Goal: Task Accomplishment & Management: Use online tool/utility

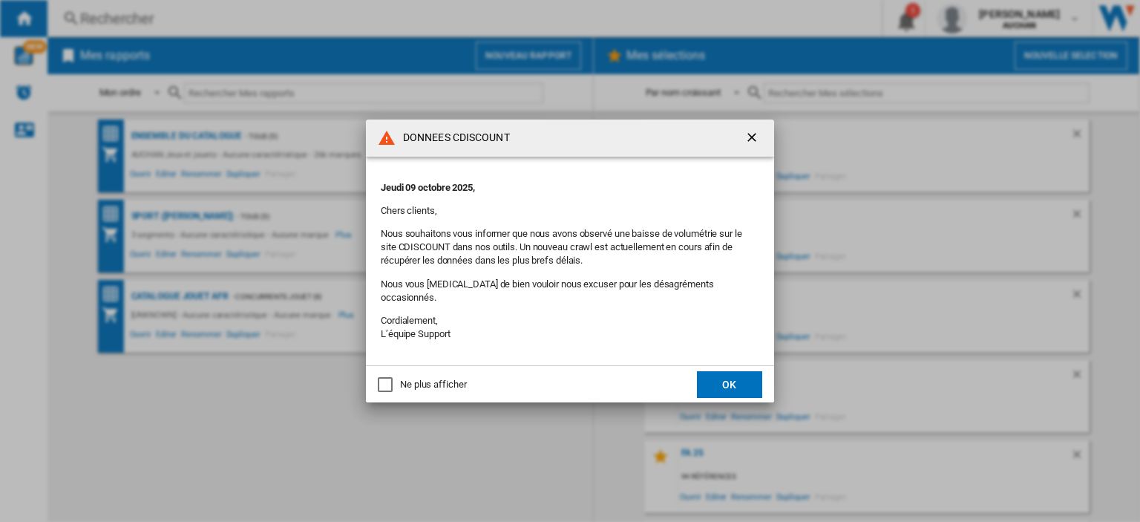
click at [725, 385] on button "OK" at bounding box center [729, 384] width 65 height 27
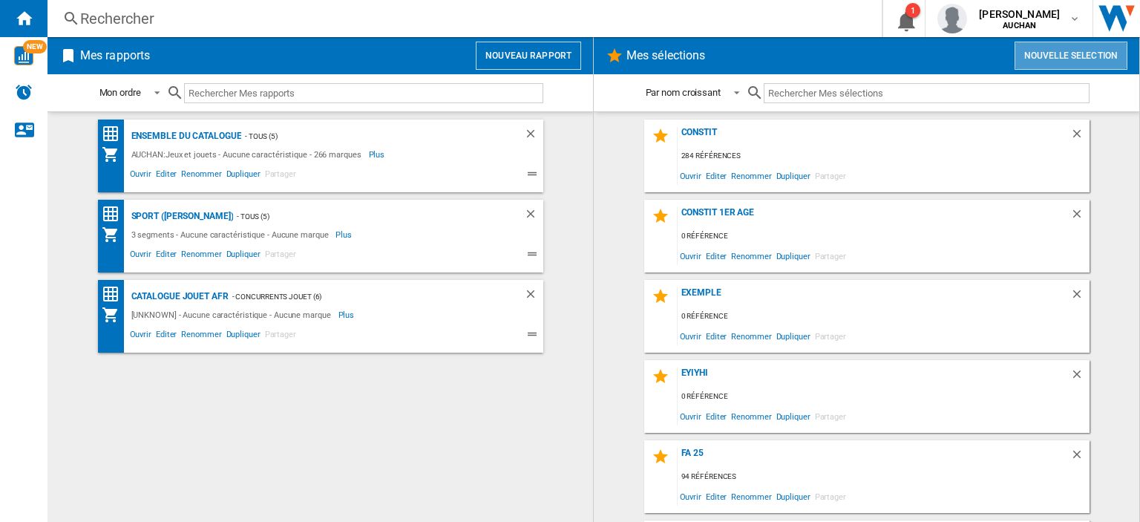
click at [1059, 56] on button "Nouvelle selection" at bounding box center [1071, 56] width 113 height 28
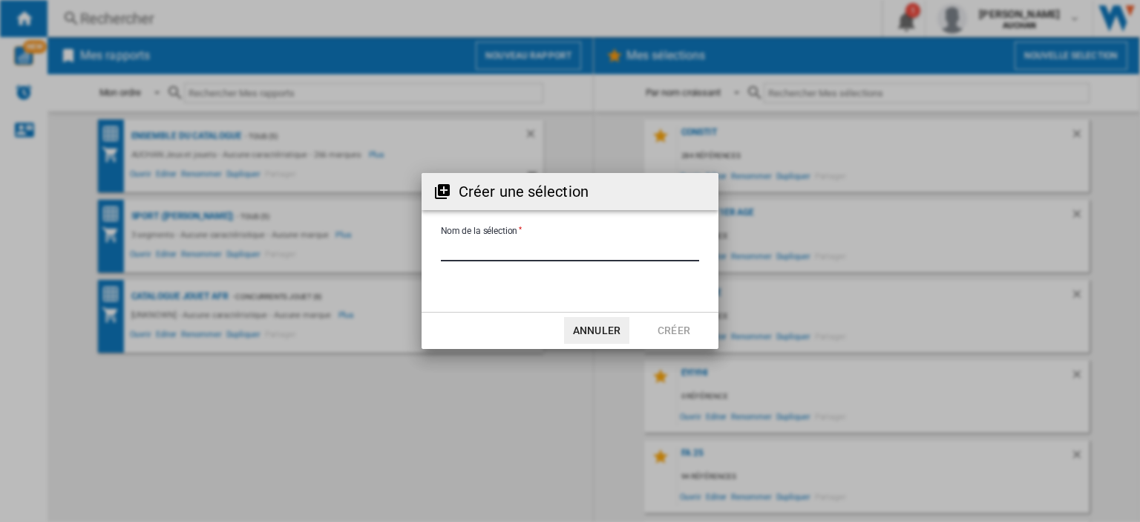
click at [552, 252] on input "Nom de la sélection" at bounding box center [570, 250] width 258 height 22
click at [594, 326] on button "Annuler" at bounding box center [596, 330] width 65 height 27
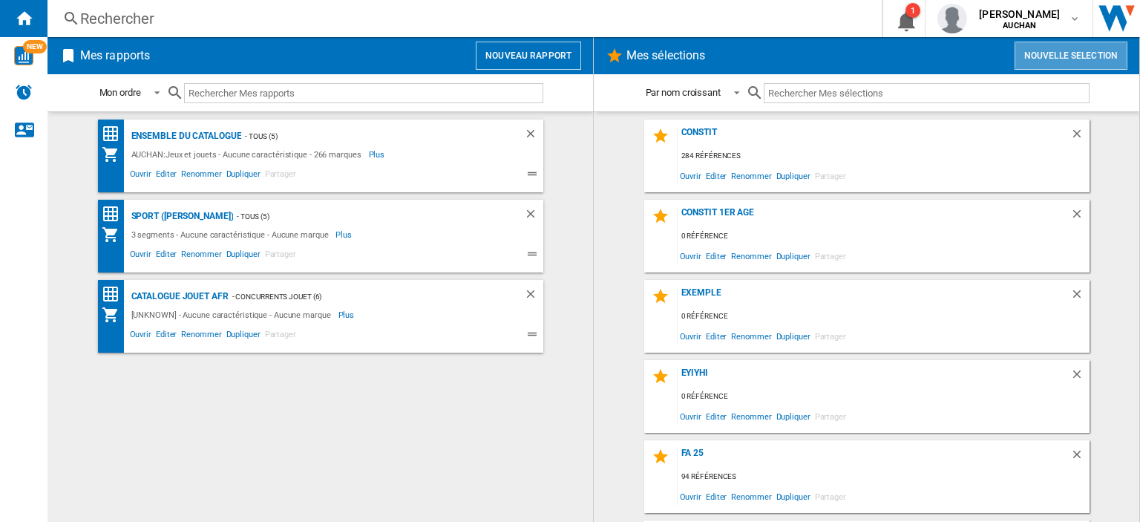
click at [1041, 56] on button "Nouvelle selection" at bounding box center [1071, 56] width 113 height 28
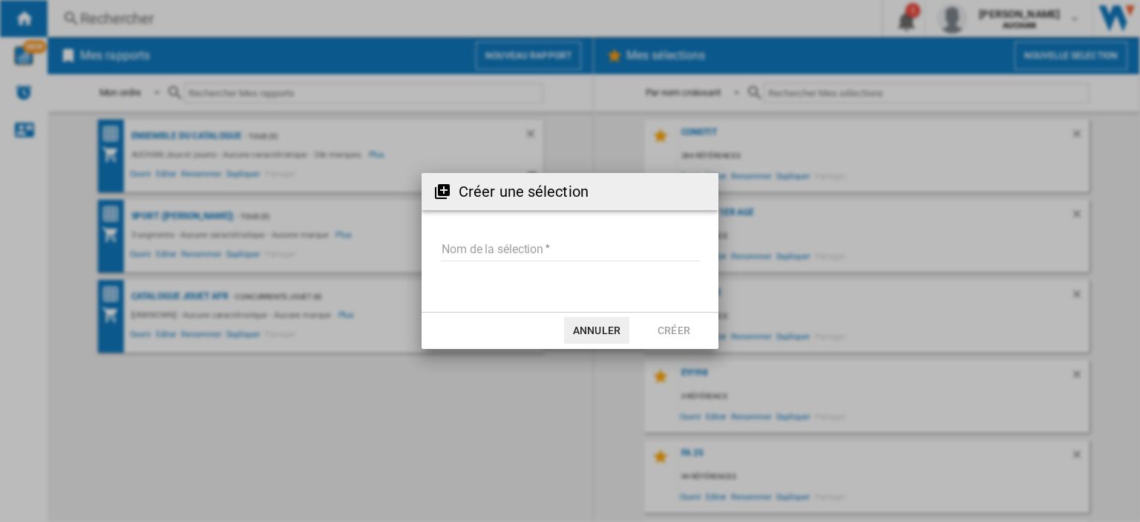
click at [517, 243] on input "Nom de la sélection" at bounding box center [570, 250] width 258 height 22
click at [584, 327] on button "Annuler" at bounding box center [596, 330] width 65 height 27
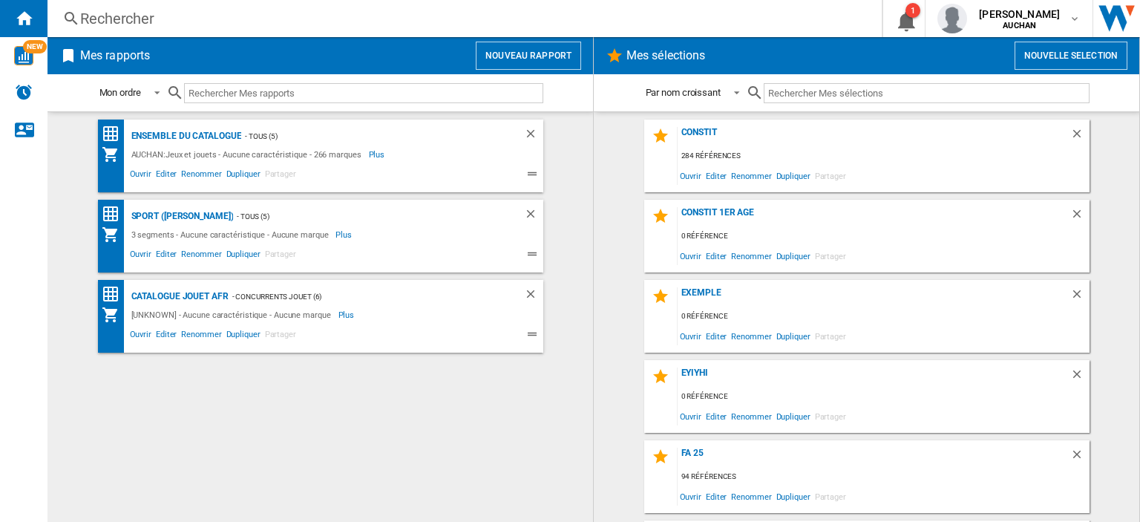
click at [1054, 54] on button "Nouvelle selection" at bounding box center [1071, 56] width 113 height 28
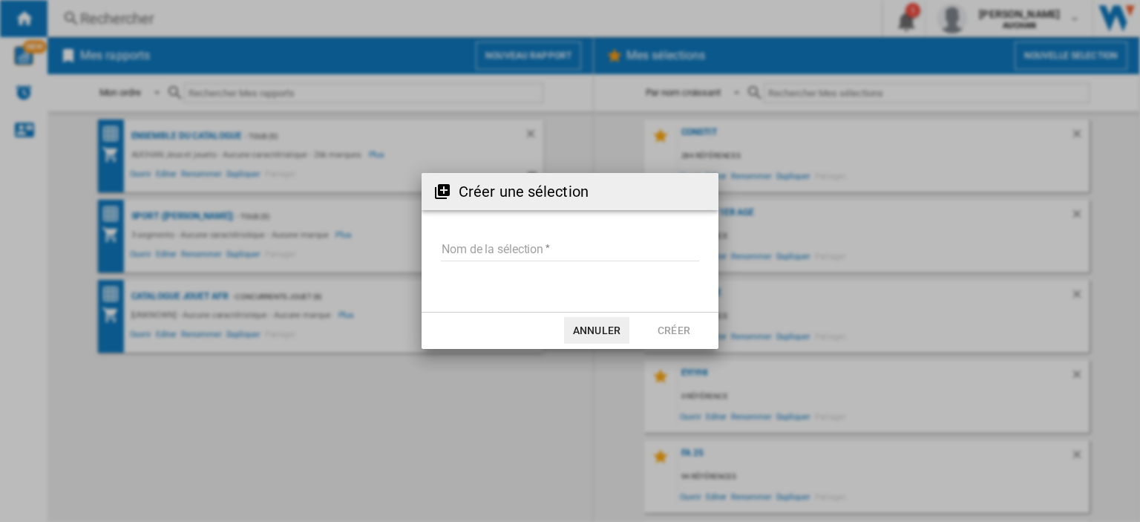
click at [496, 252] on input "Nom de la sélection" at bounding box center [570, 250] width 258 height 22
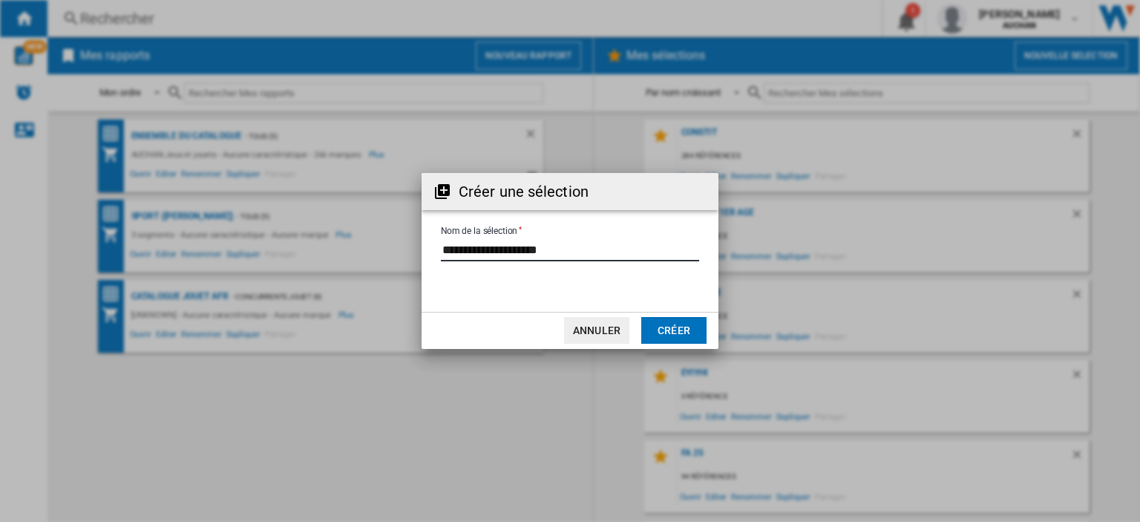
type input "**********"
click at [671, 330] on button "Créer" at bounding box center [673, 330] width 65 height 27
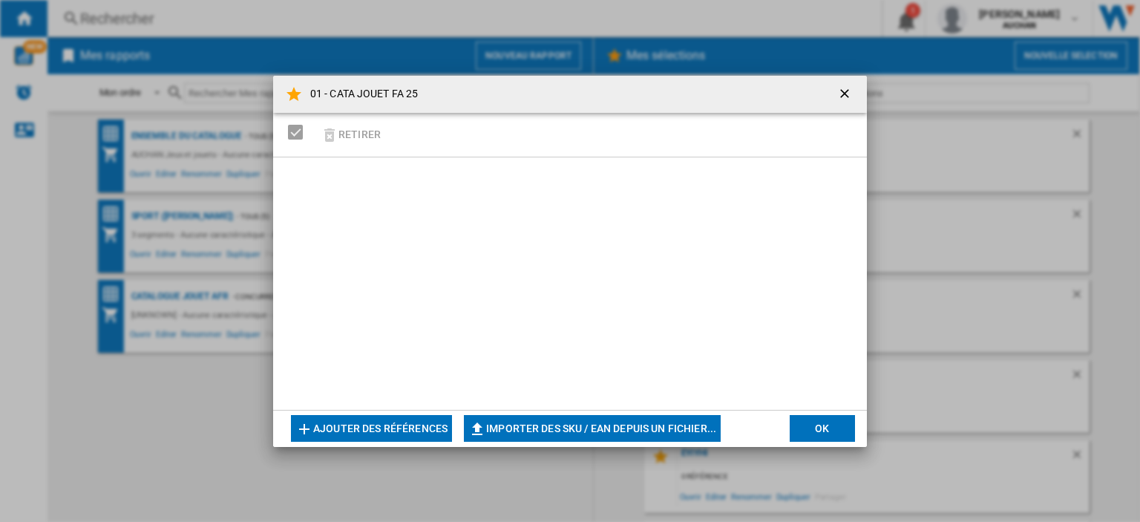
drag, startPoint x: 567, startPoint y: 88, endPoint x: 442, endPoint y: 118, distance: 129.1
click at [442, 118] on md-dialog-content "01 - CATA JOUET FA 25 Retirer Ajouter des références Importer des SKU / EAN dep…" at bounding box center [570, 261] width 594 height 371
click at [550, 425] on button "Importer des SKU / EAN depuis un fichier..." at bounding box center [592, 428] width 257 height 27
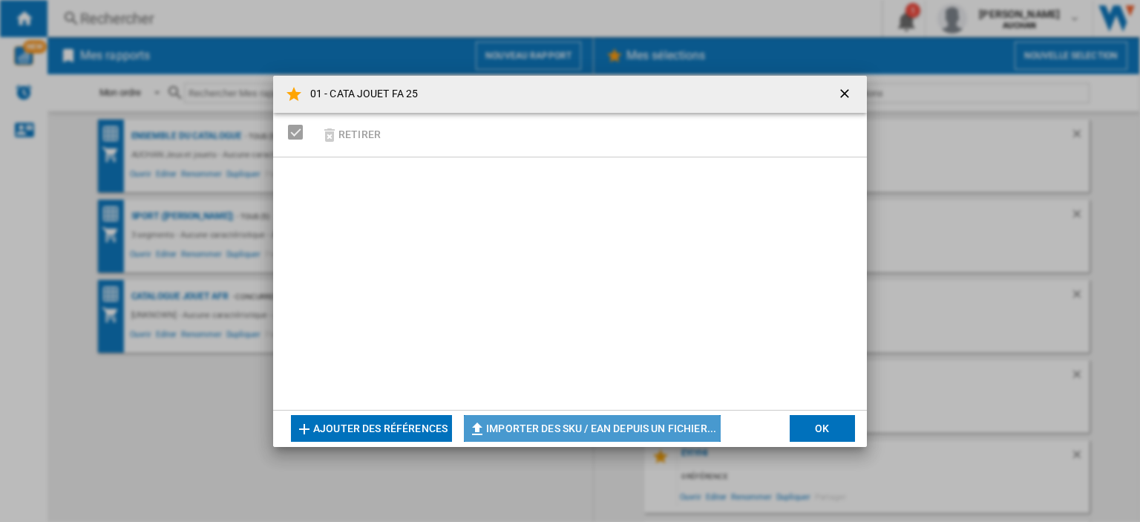
click at [530, 429] on button "Importer des SKU / EAN depuis un fichier..." at bounding box center [592, 428] width 257 height 27
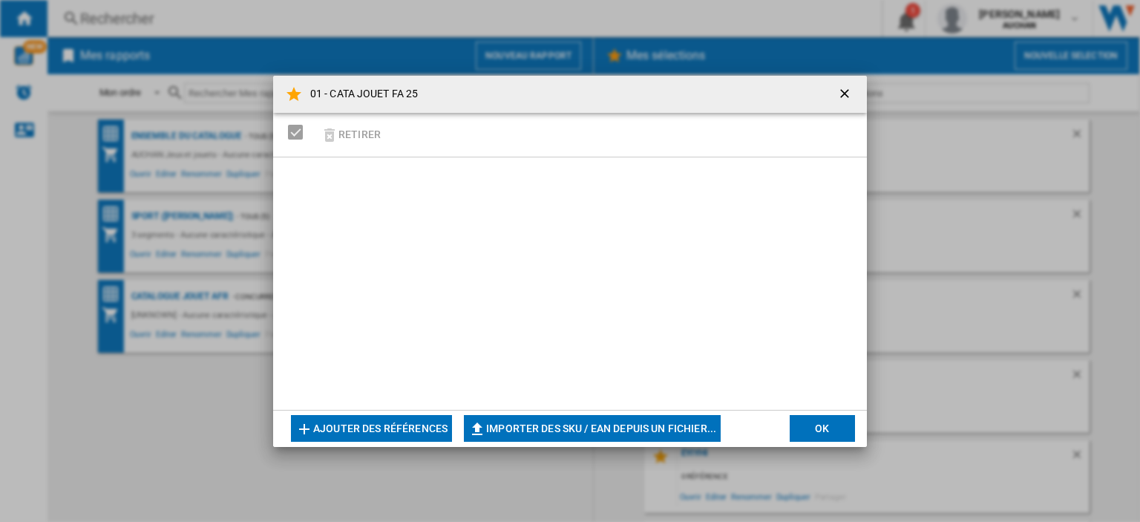
type input "**********"
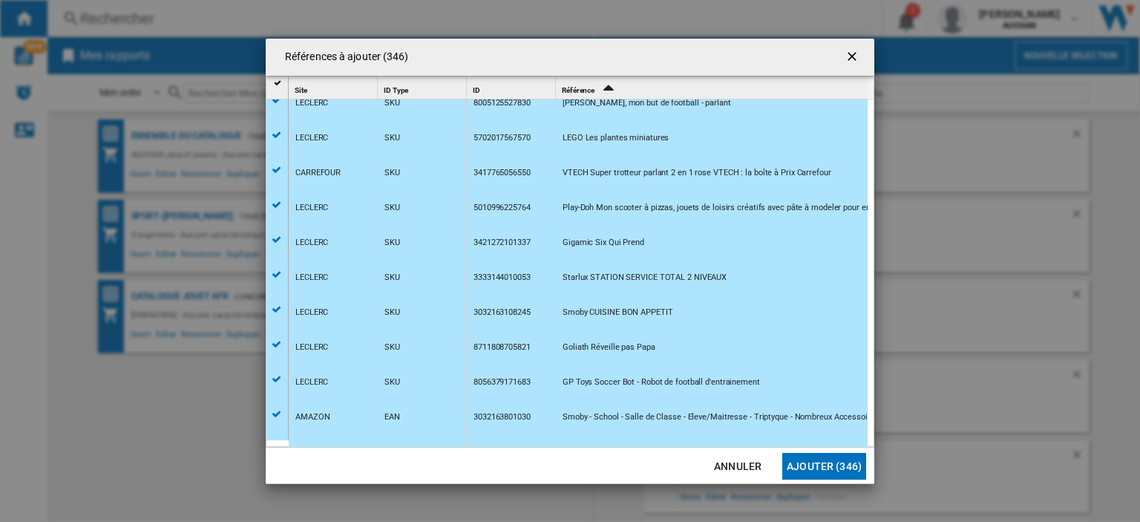
scroll to position [11726, 0]
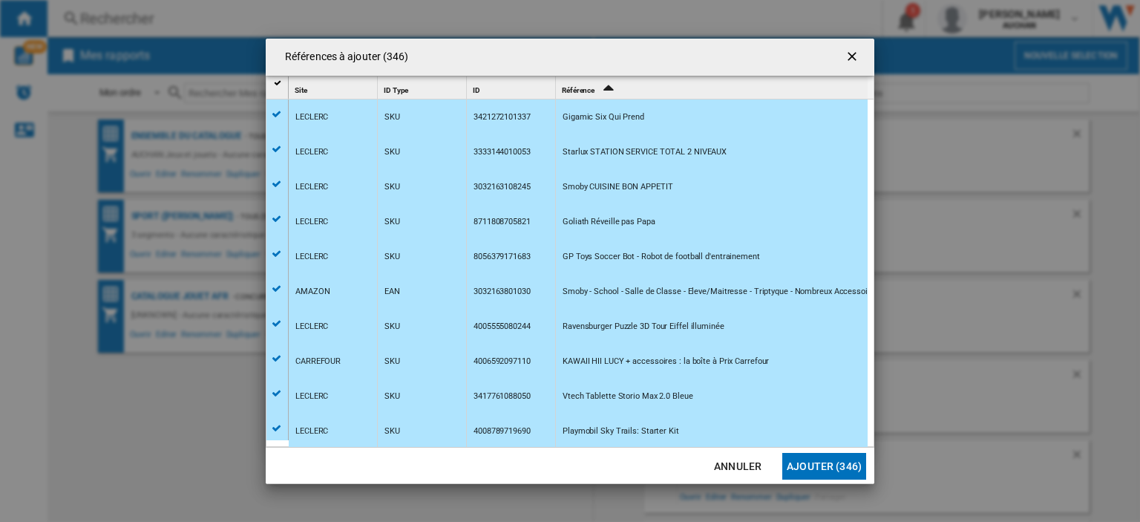
click at [823, 464] on button "Ajouter (346)" at bounding box center [825, 466] width 84 height 27
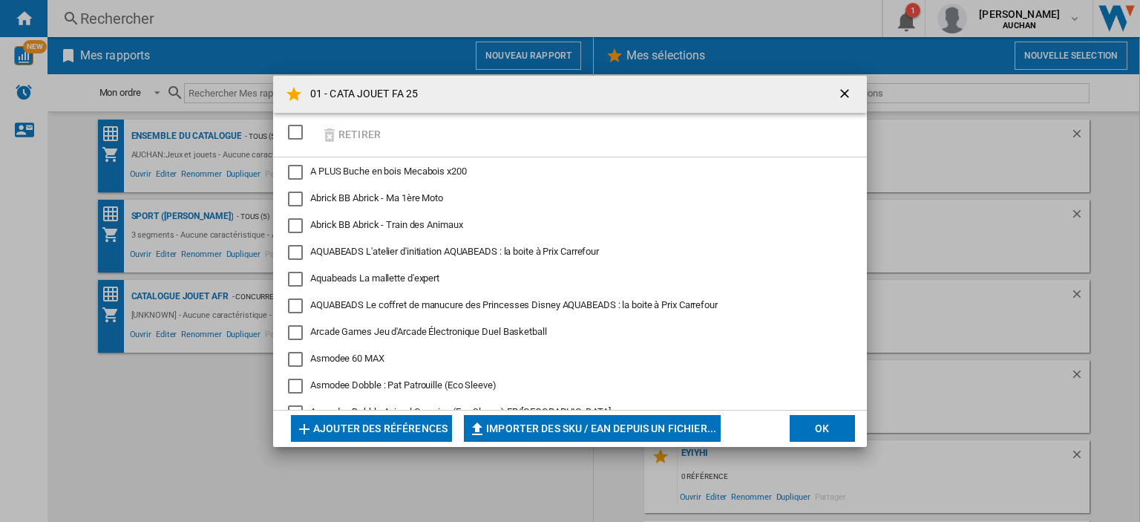
click at [300, 172] on div "A PLUS Buche en bois Mecabois x200" at bounding box center [295, 172] width 15 height 15
click at [295, 133] on div "SELECTIONS.EDITION_POPUP.SELECT_DESELECT" at bounding box center [295, 132] width 15 height 15
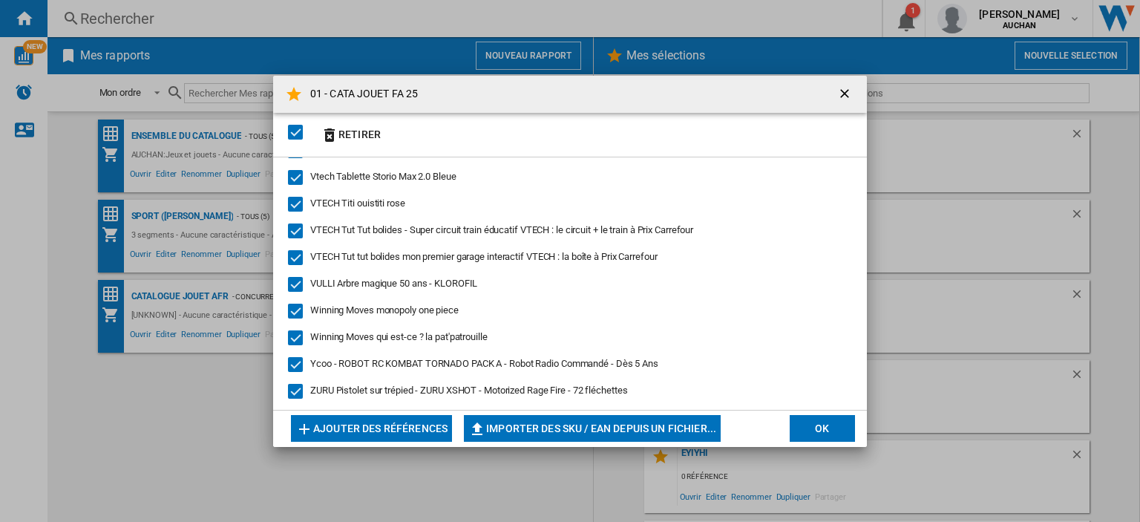
scroll to position [9096, 0]
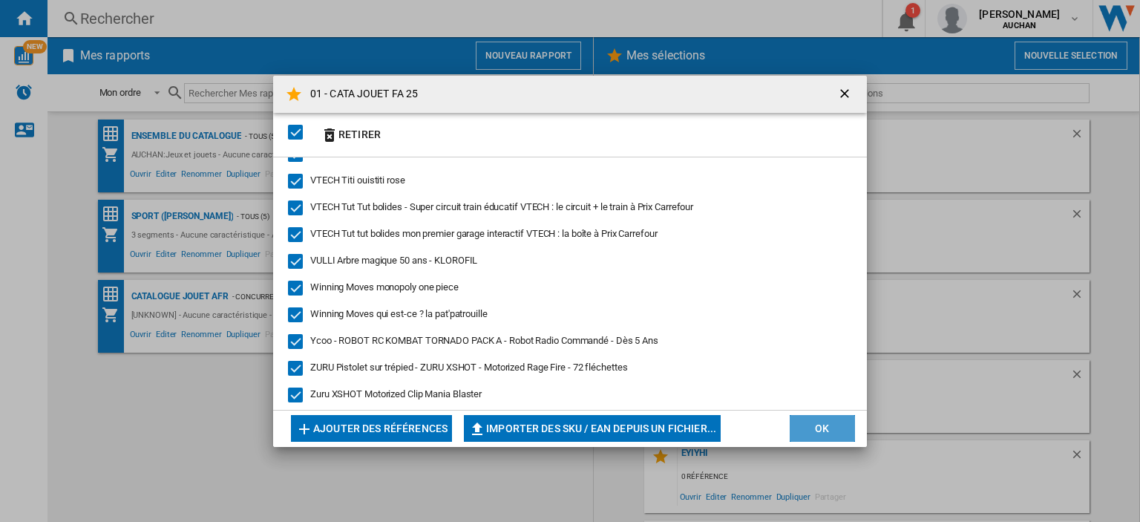
click at [823, 427] on button "OK" at bounding box center [822, 428] width 65 height 27
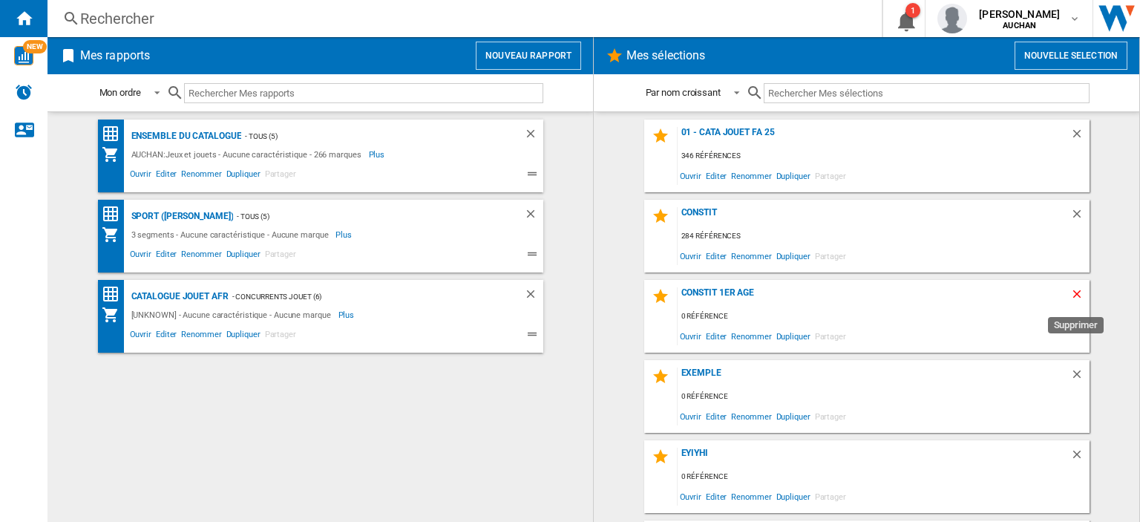
click at [1071, 293] on ng-md-icon "Supprimer" at bounding box center [1080, 296] width 18 height 18
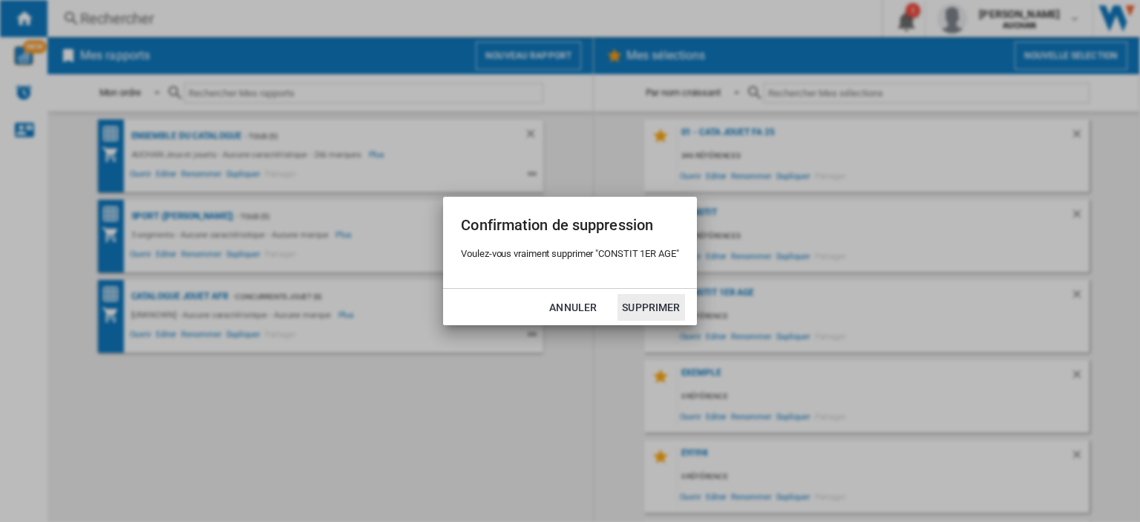
click at [653, 305] on button "Supprimer" at bounding box center [651, 307] width 67 height 27
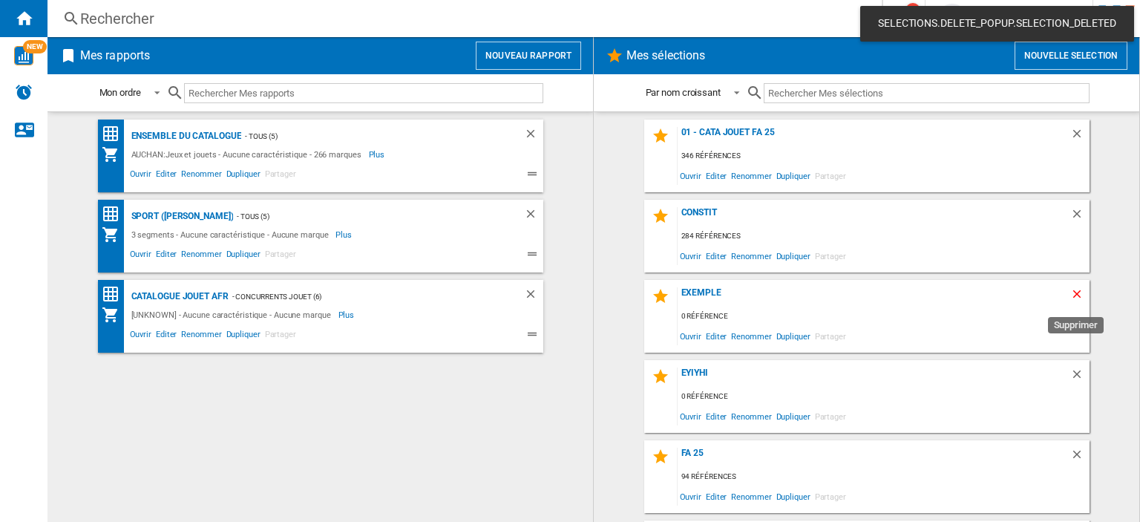
click at [1071, 293] on ng-md-icon "Supprimer" at bounding box center [1080, 296] width 18 height 18
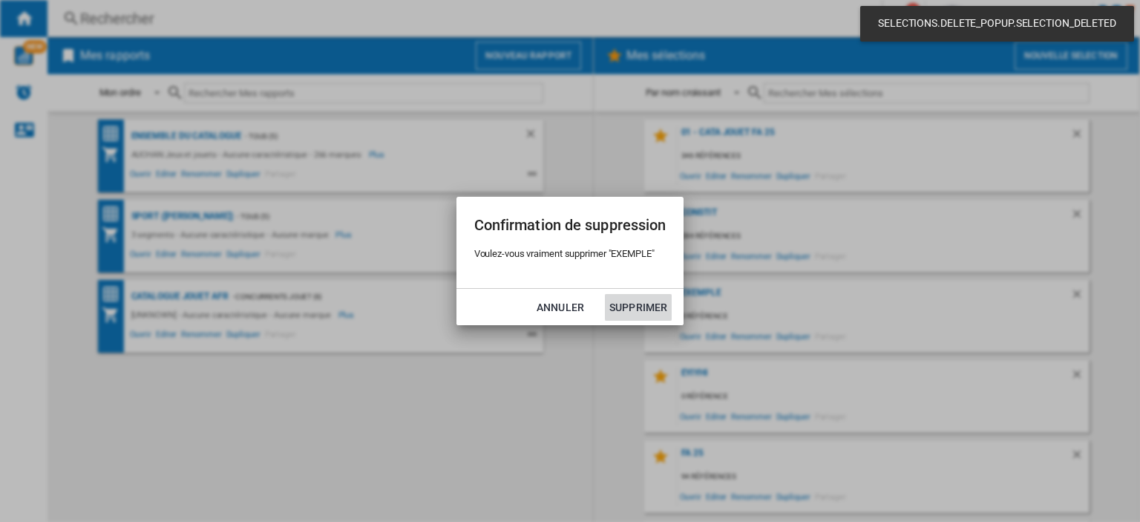
click at [637, 308] on button "Supprimer" at bounding box center [638, 307] width 67 height 27
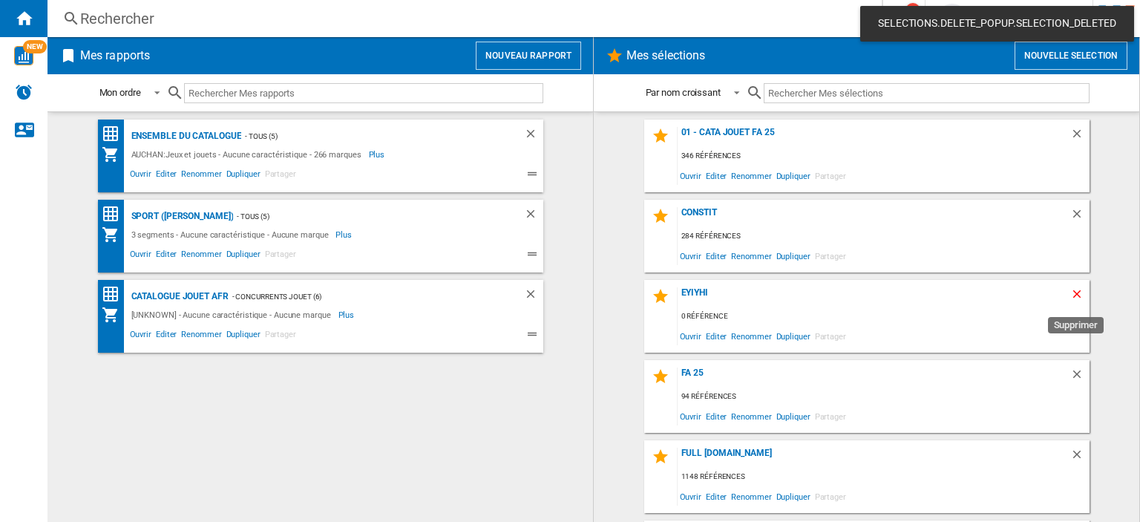
click at [1077, 298] on ng-md-icon "Supprimer" at bounding box center [1080, 296] width 18 height 18
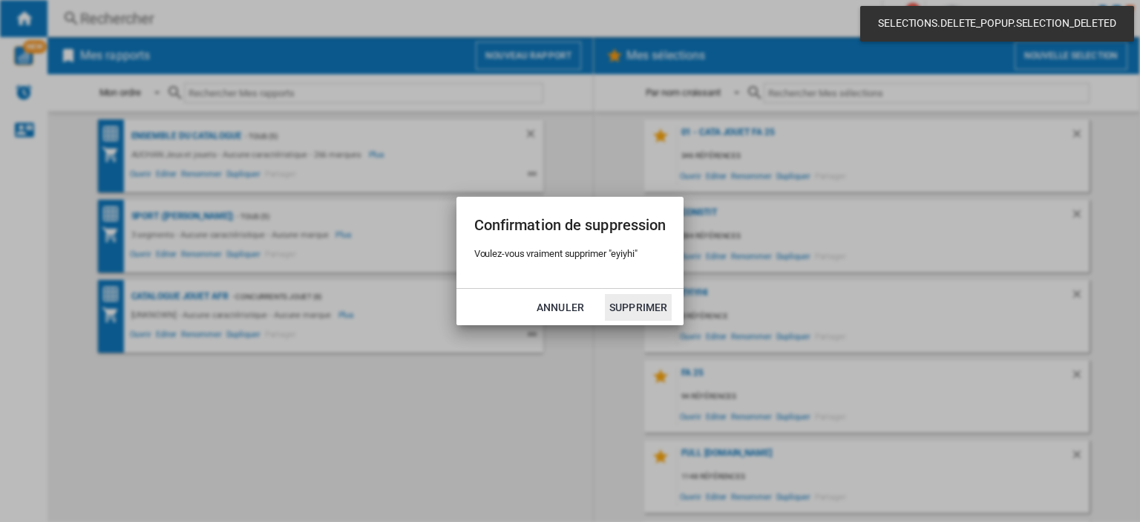
click at [637, 305] on button "Supprimer" at bounding box center [638, 307] width 67 height 27
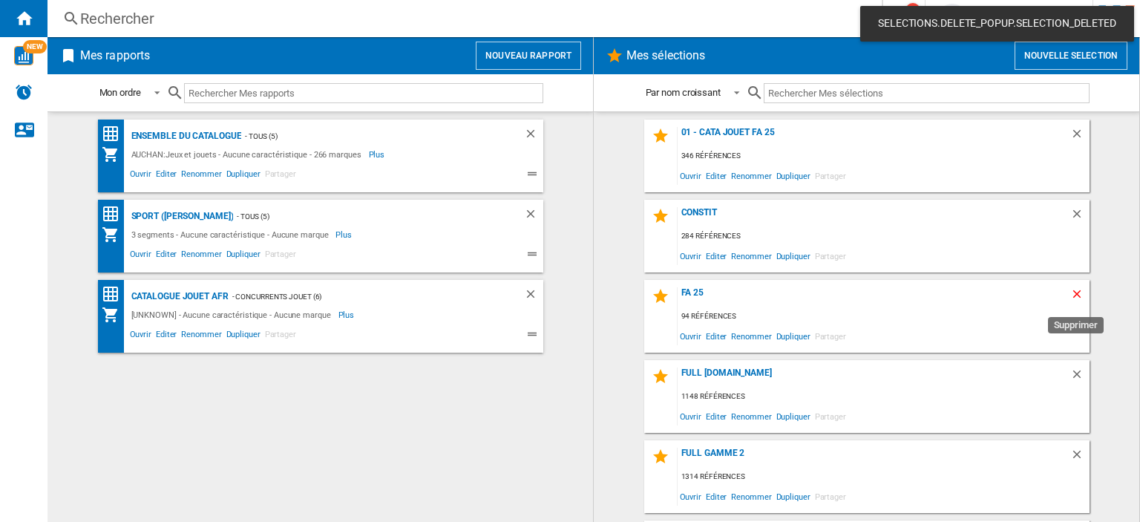
click at [1072, 290] on ng-md-icon "Supprimer" at bounding box center [1080, 296] width 18 height 18
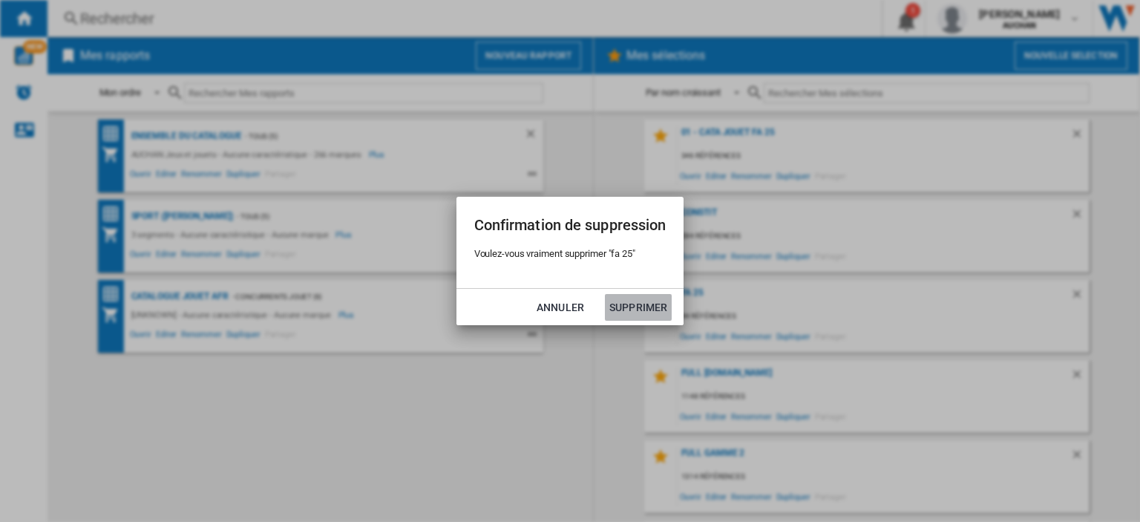
click at [639, 305] on button "Supprimer" at bounding box center [638, 307] width 67 height 27
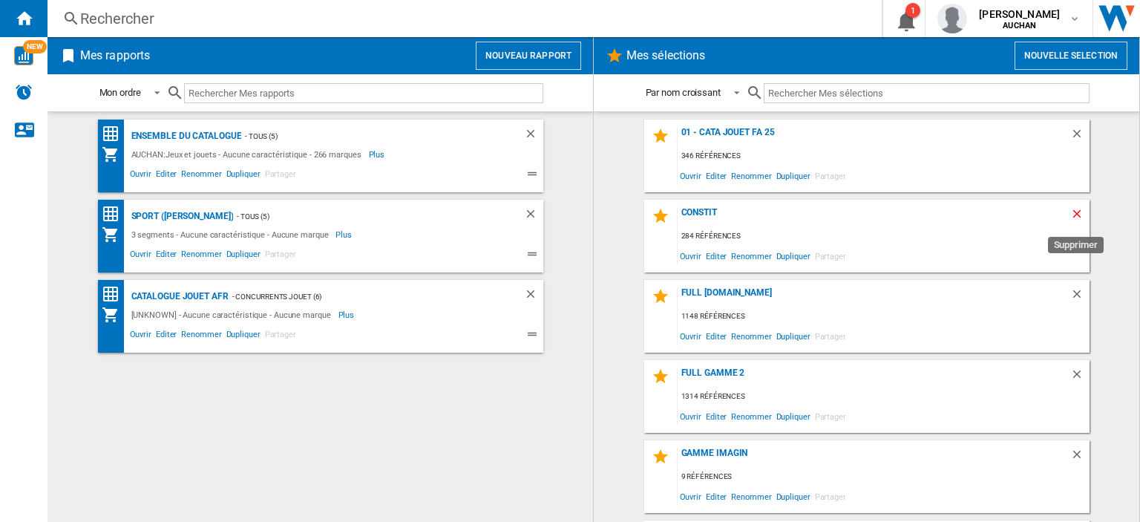
click at [1071, 210] on ng-md-icon "Supprimer" at bounding box center [1080, 216] width 18 height 18
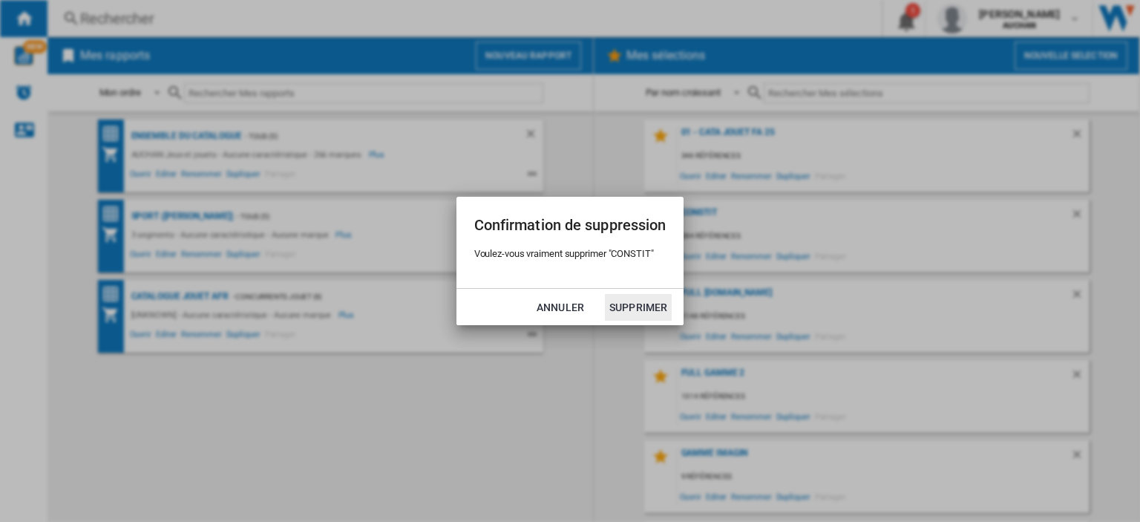
click at [641, 304] on button "Supprimer" at bounding box center [638, 307] width 67 height 27
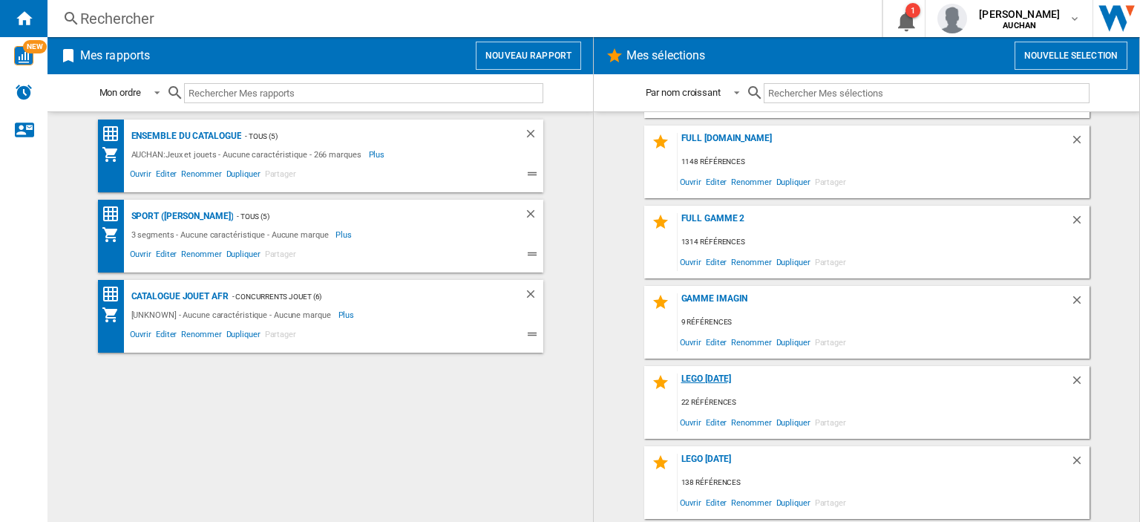
scroll to position [148, 0]
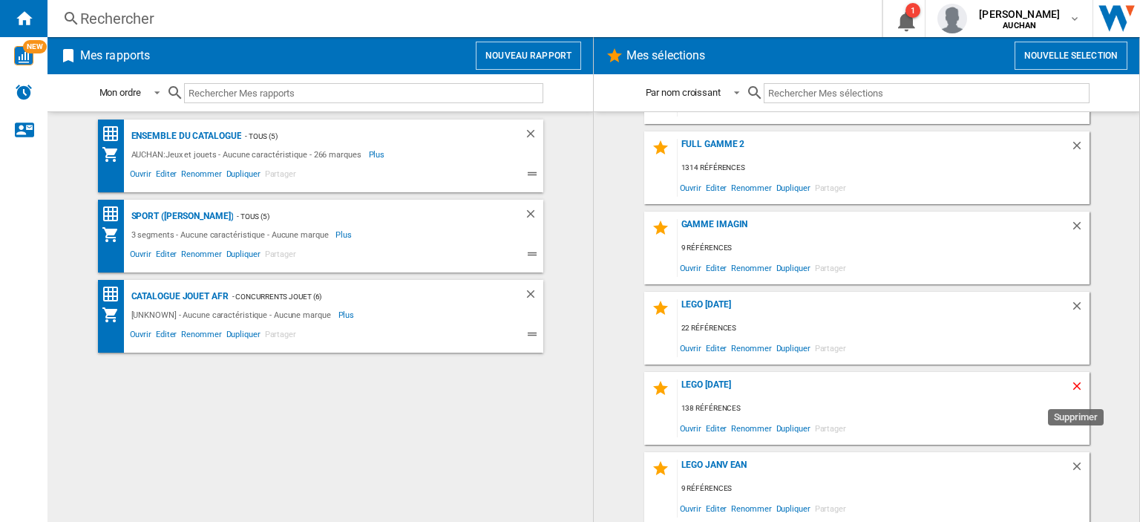
click at [1073, 382] on ng-md-icon "Supprimer" at bounding box center [1080, 388] width 18 height 18
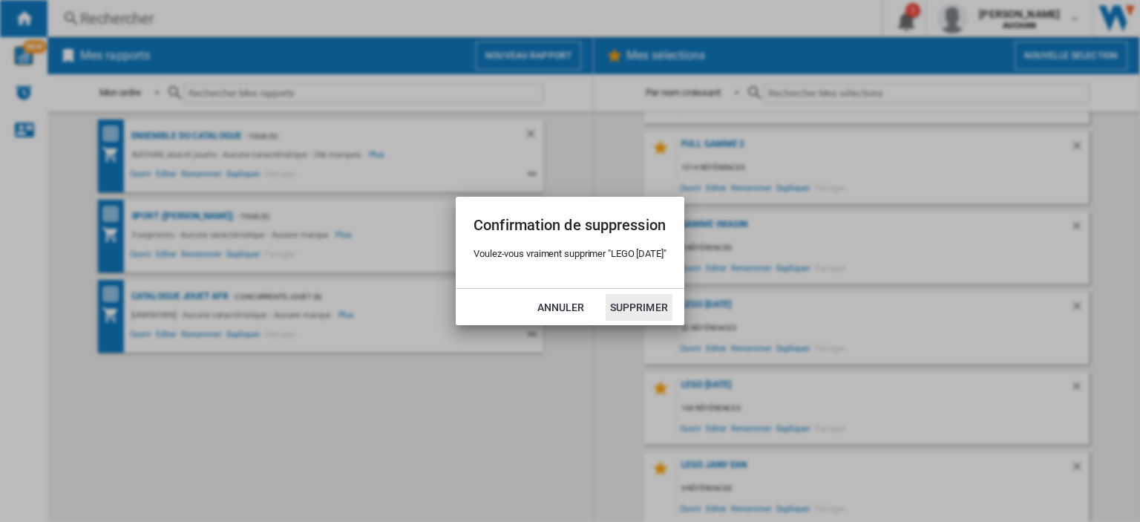
click at [651, 310] on button "Supprimer" at bounding box center [639, 307] width 67 height 27
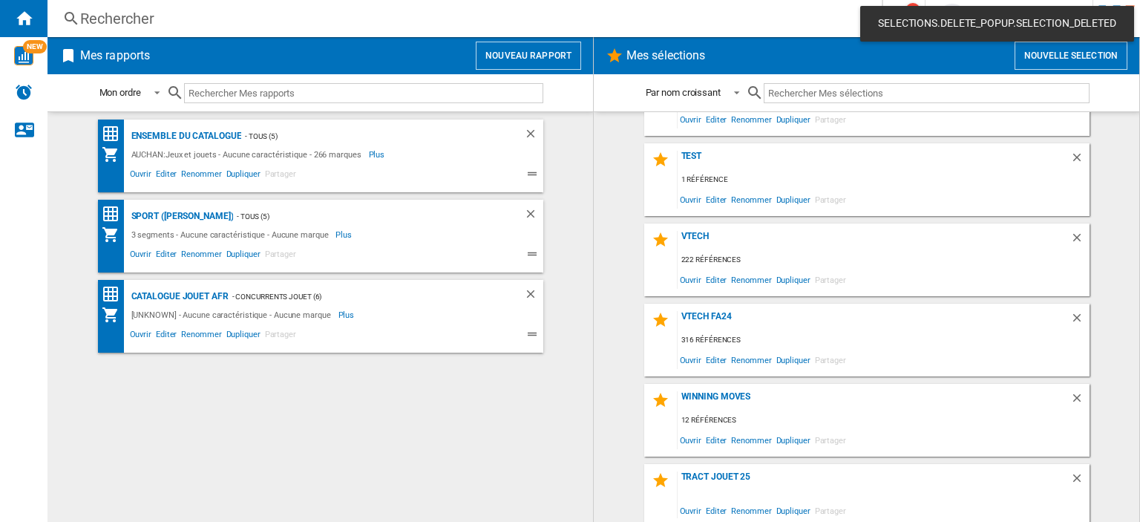
scroll to position [872, 0]
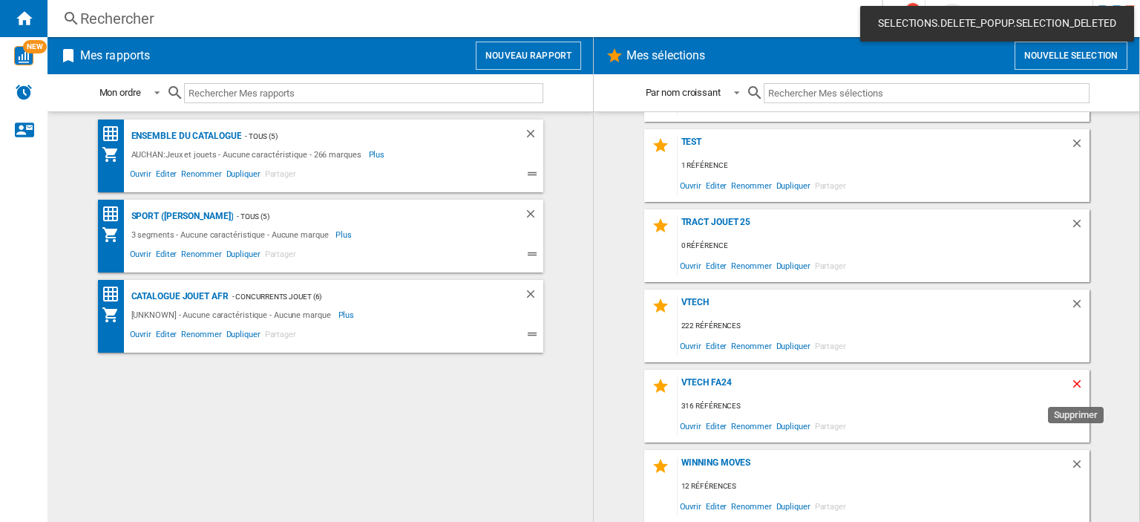
click at [1073, 385] on ng-md-icon "Supprimer" at bounding box center [1080, 386] width 18 height 18
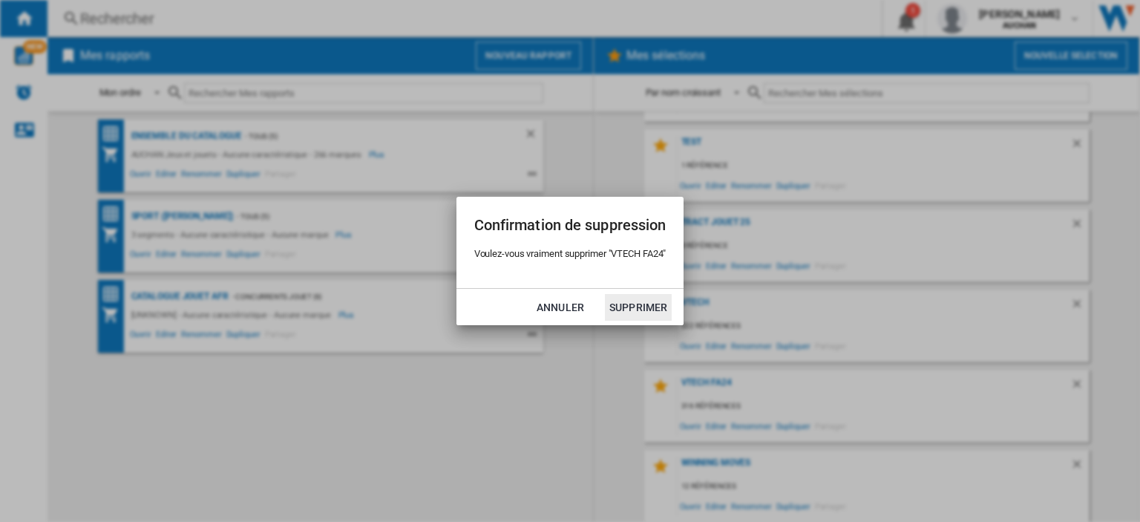
click at [644, 308] on button "Supprimer" at bounding box center [638, 307] width 67 height 27
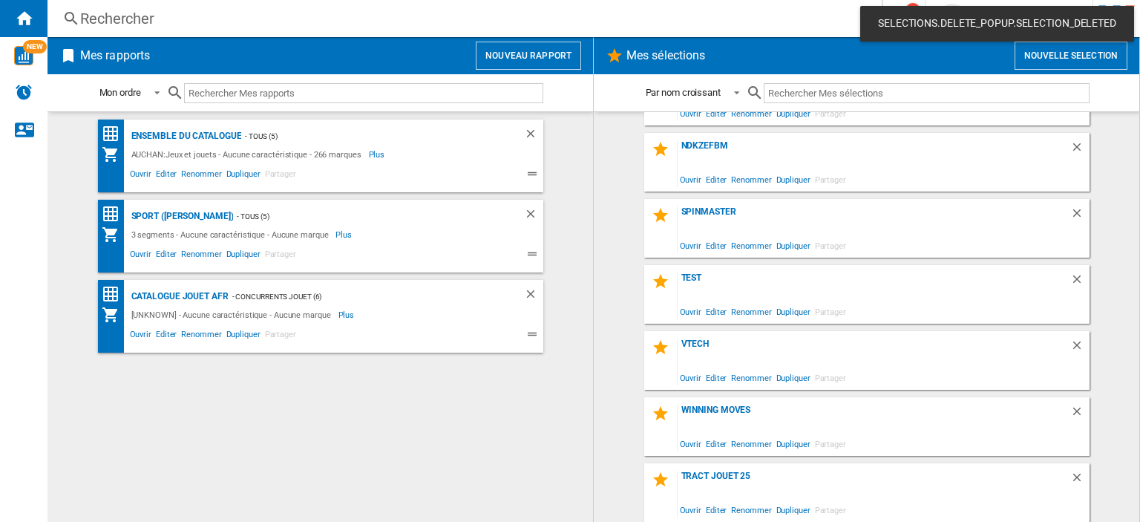
scroll to position [792, 0]
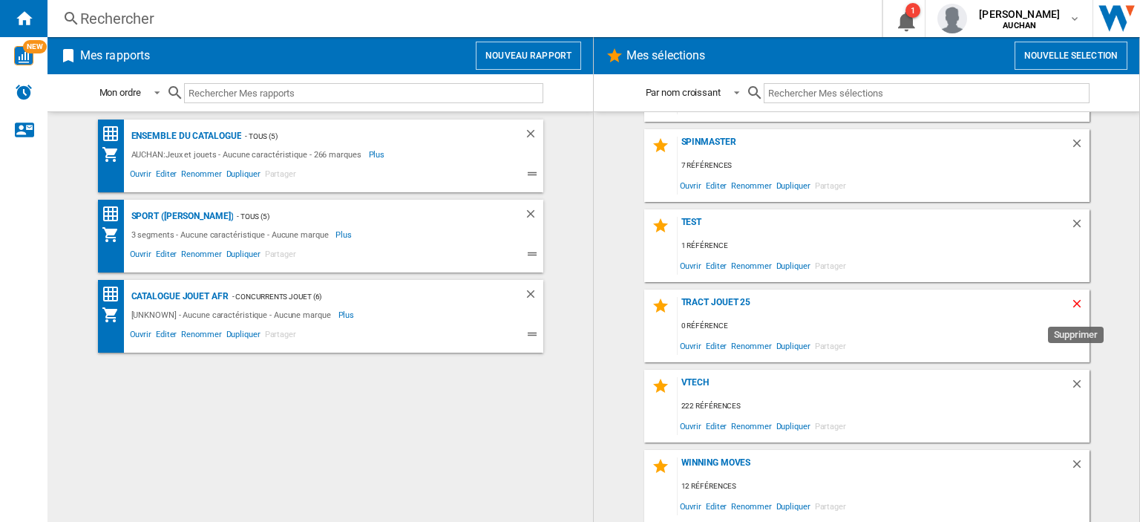
click at [1071, 301] on ng-md-icon "Supprimer" at bounding box center [1080, 306] width 18 height 18
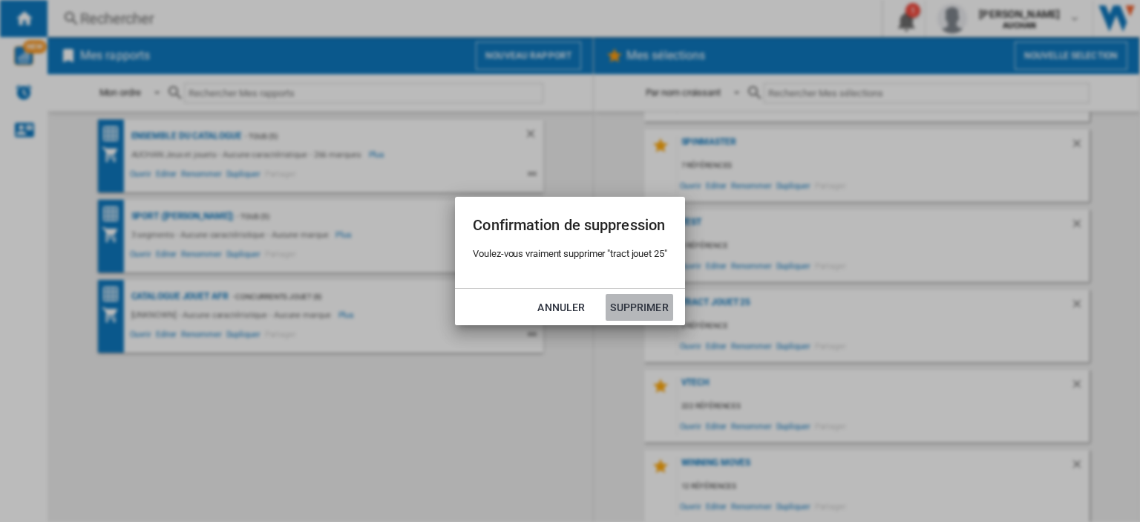
click at [650, 313] on button "Supprimer" at bounding box center [639, 307] width 67 height 27
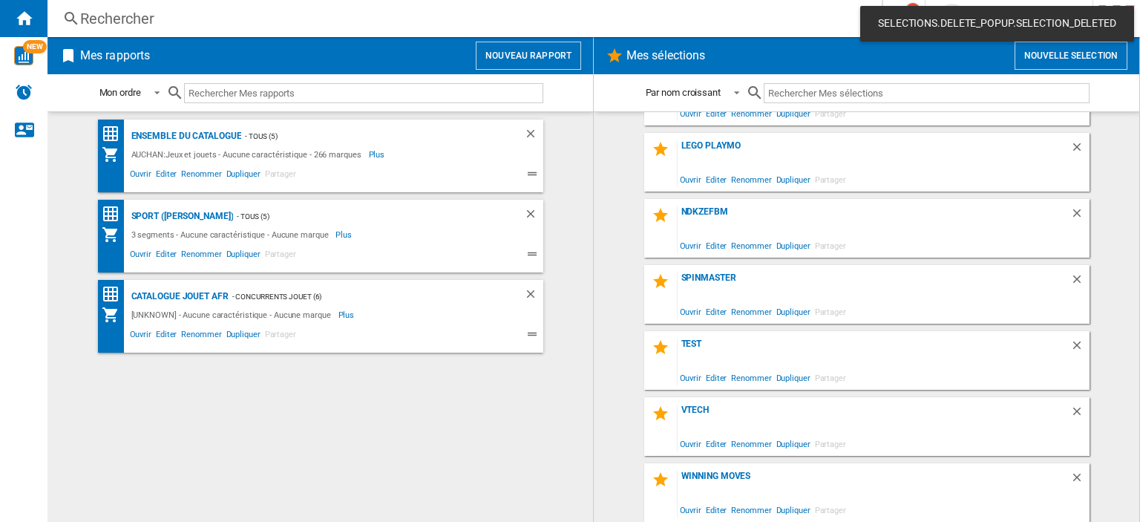
scroll to position [712, 0]
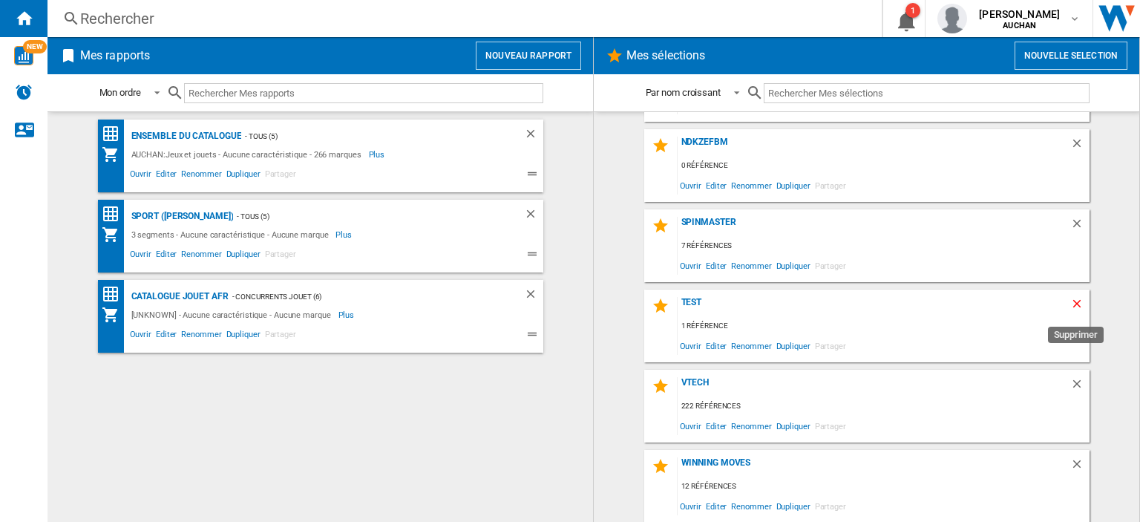
click at [1072, 301] on ng-md-icon "Supprimer" at bounding box center [1080, 306] width 18 height 18
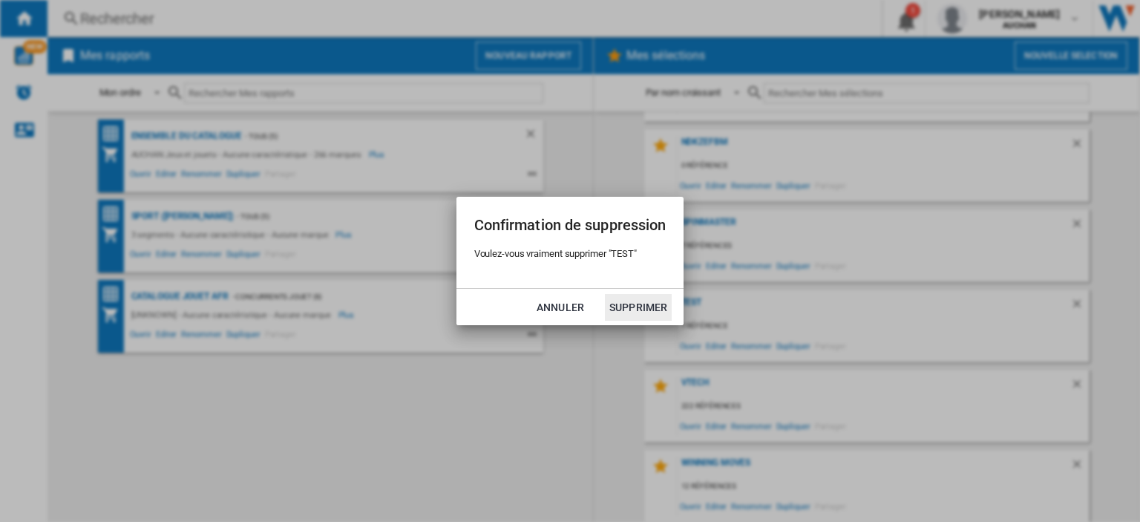
click at [635, 305] on button "Supprimer" at bounding box center [638, 307] width 67 height 27
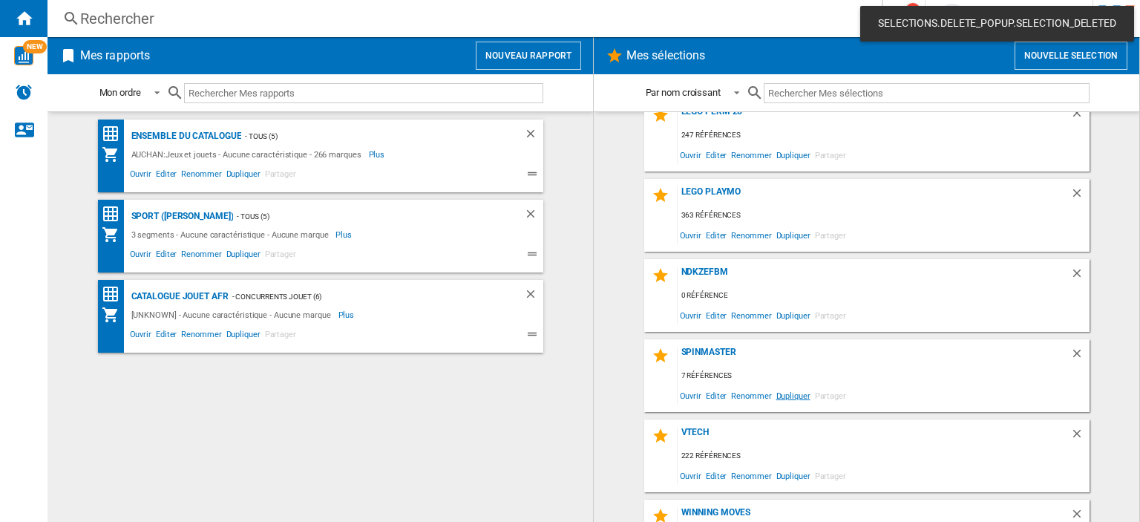
scroll to position [558, 0]
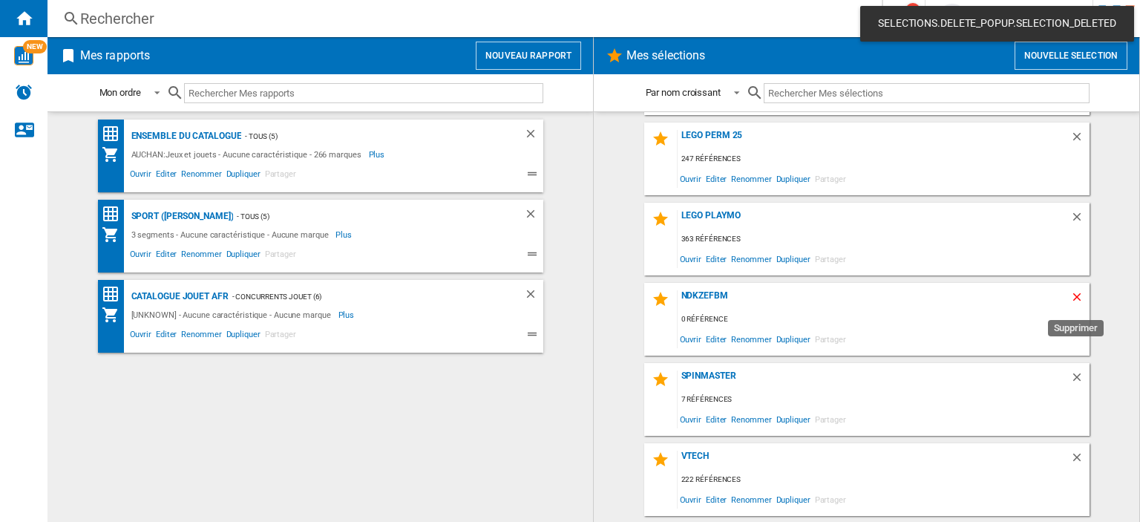
click at [1071, 299] on ng-md-icon "Supprimer" at bounding box center [1080, 299] width 18 height 18
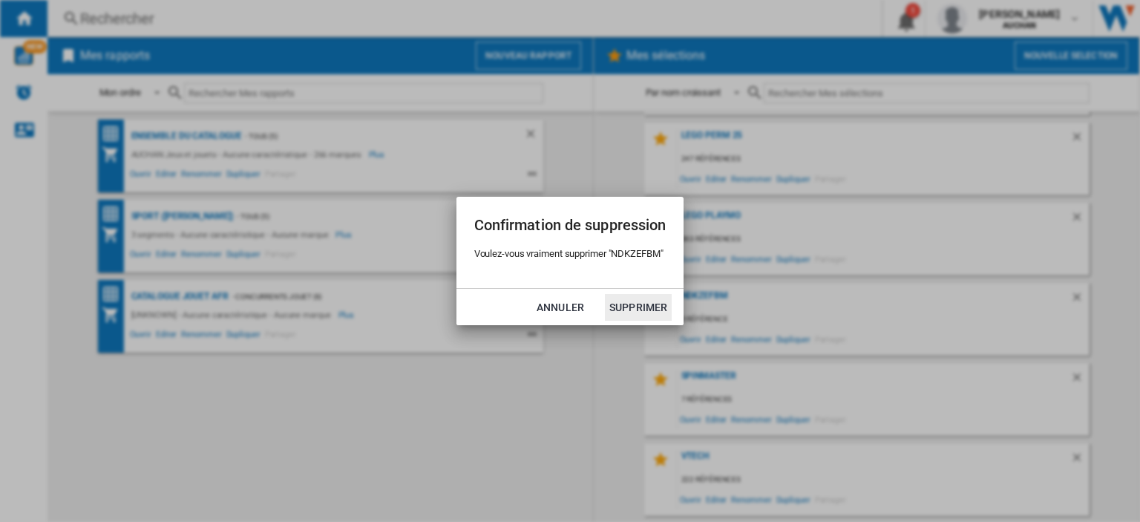
click at [643, 310] on button "Supprimer" at bounding box center [638, 307] width 67 height 27
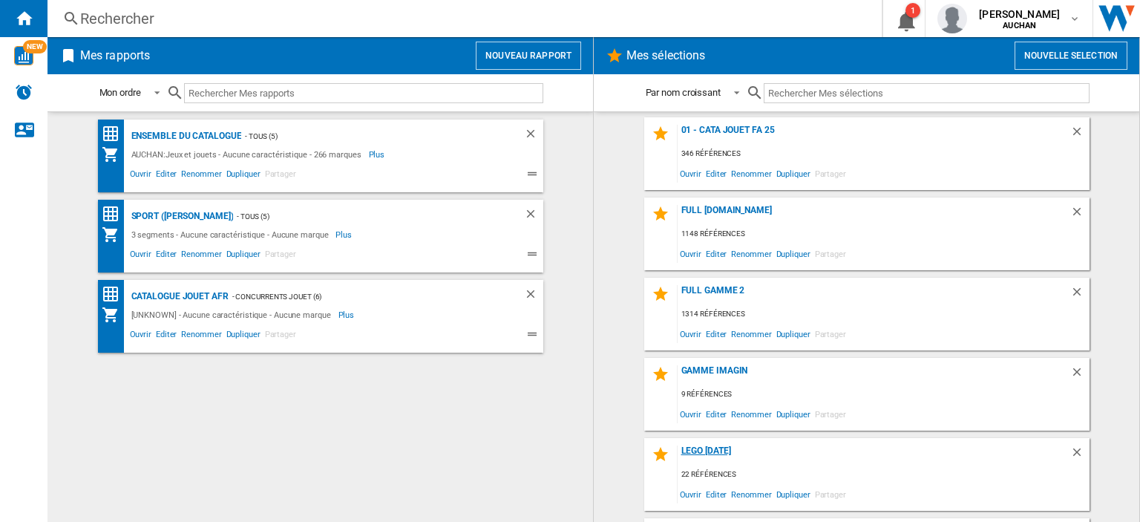
scroll to position [0, 0]
click at [758, 137] on div "01 - CATA JOUET FA 25" at bounding box center [874, 137] width 393 height 20
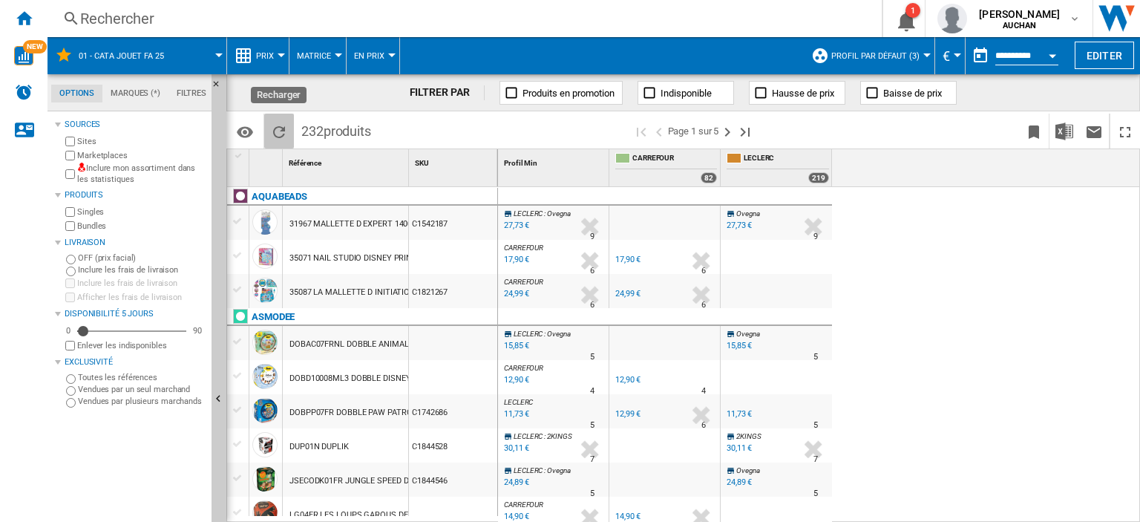
click at [282, 127] on ng-md-icon "Recharger" at bounding box center [279, 132] width 18 height 18
click at [924, 53] on div at bounding box center [927, 55] width 7 height 4
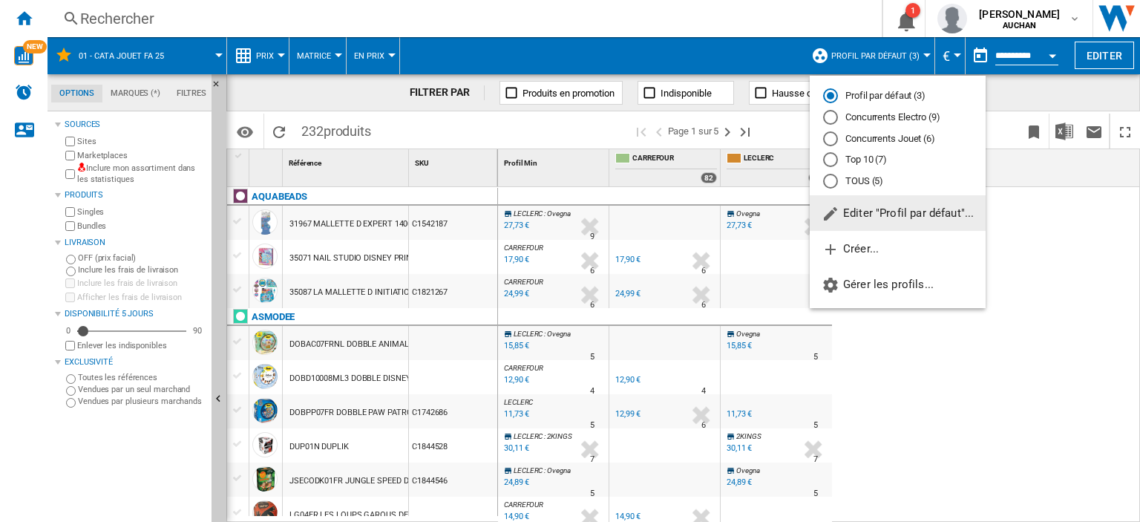
click at [499, 52] on md-backdrop at bounding box center [570, 261] width 1140 height 522
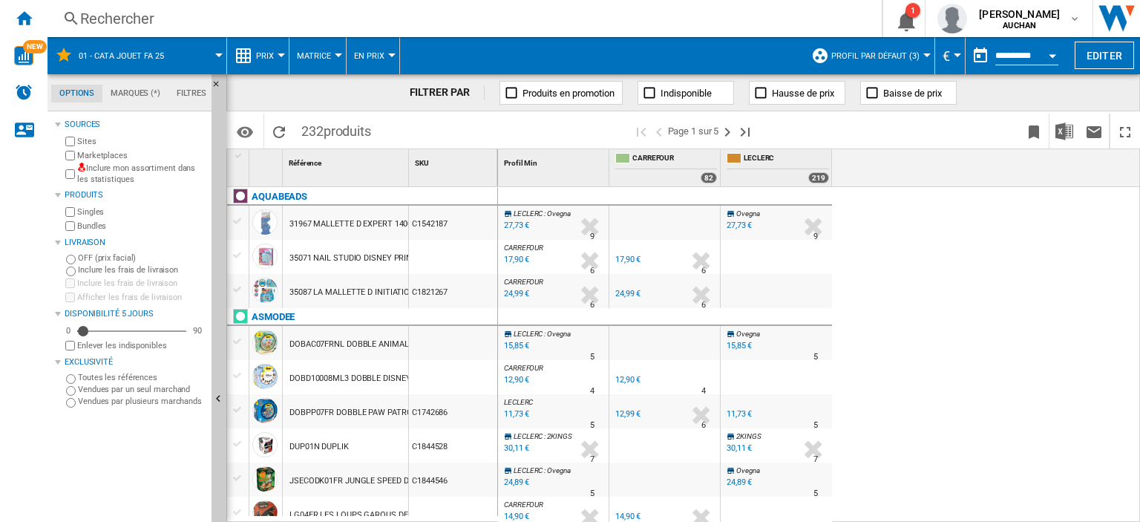
click at [902, 51] on span "Profil par défaut (3)" at bounding box center [876, 56] width 88 height 10
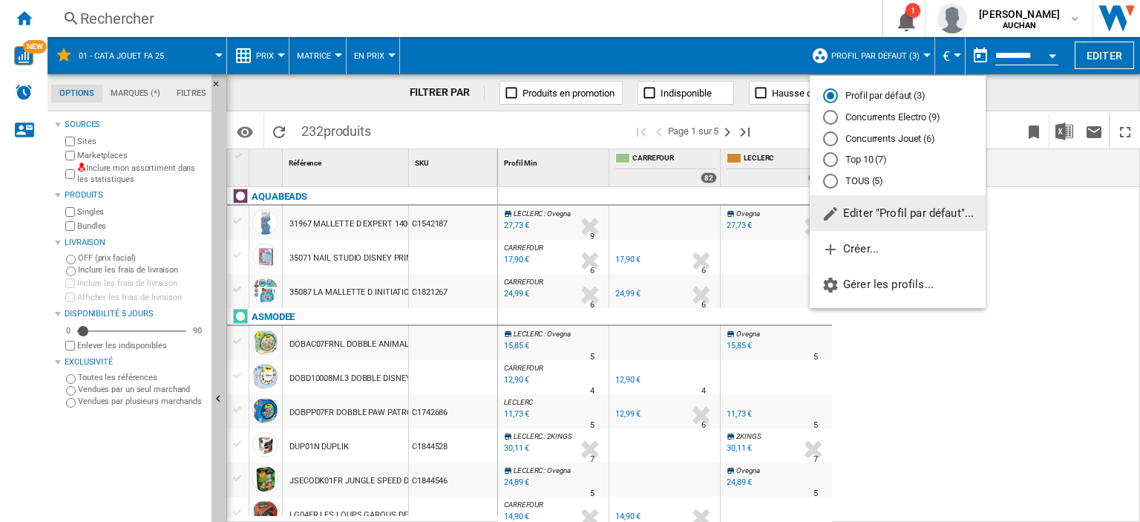
click at [894, 211] on span "Editer "Profil par défaut"..." at bounding box center [898, 212] width 152 height 13
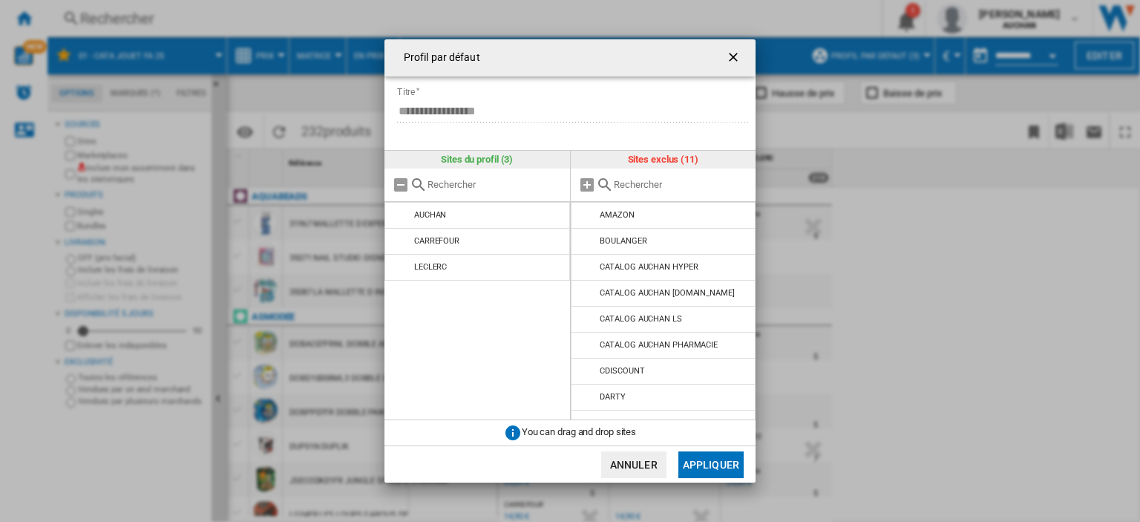
click at [642, 466] on button "Annuler" at bounding box center [633, 464] width 65 height 27
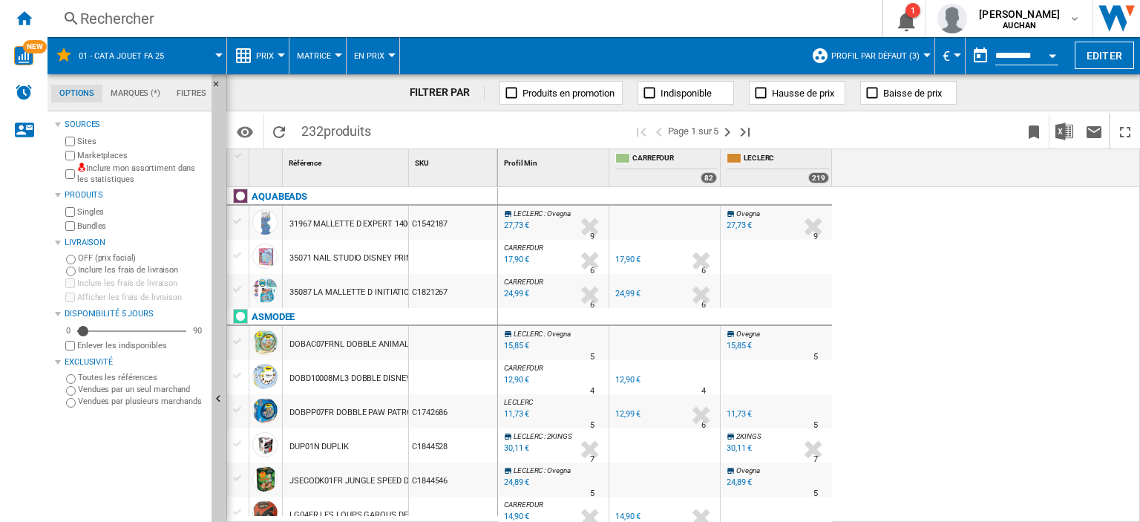
click at [906, 62] on button "Profil par défaut (3)" at bounding box center [880, 55] width 96 height 37
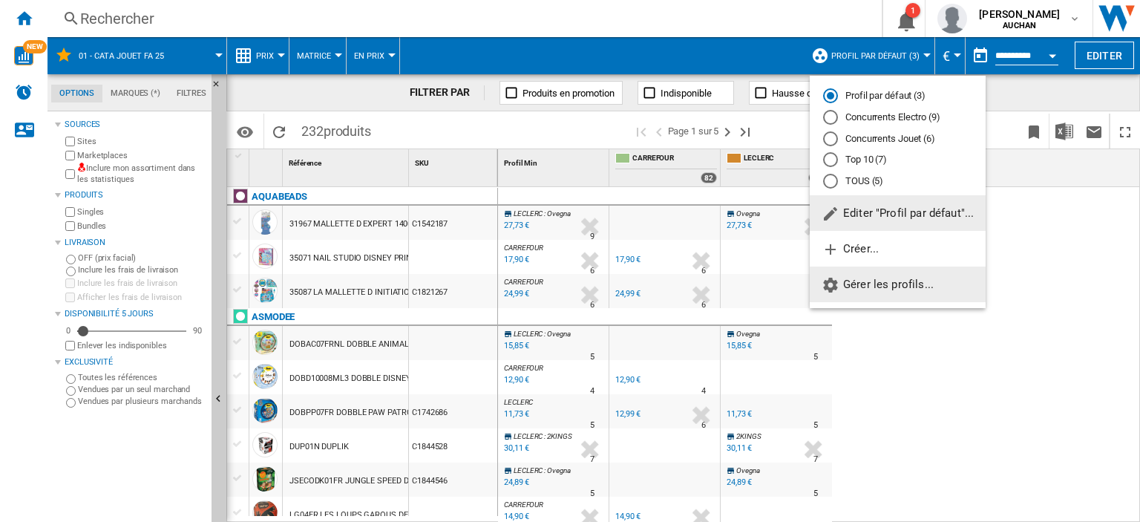
click at [883, 283] on span "Gérer les profils..." at bounding box center [878, 284] width 112 height 13
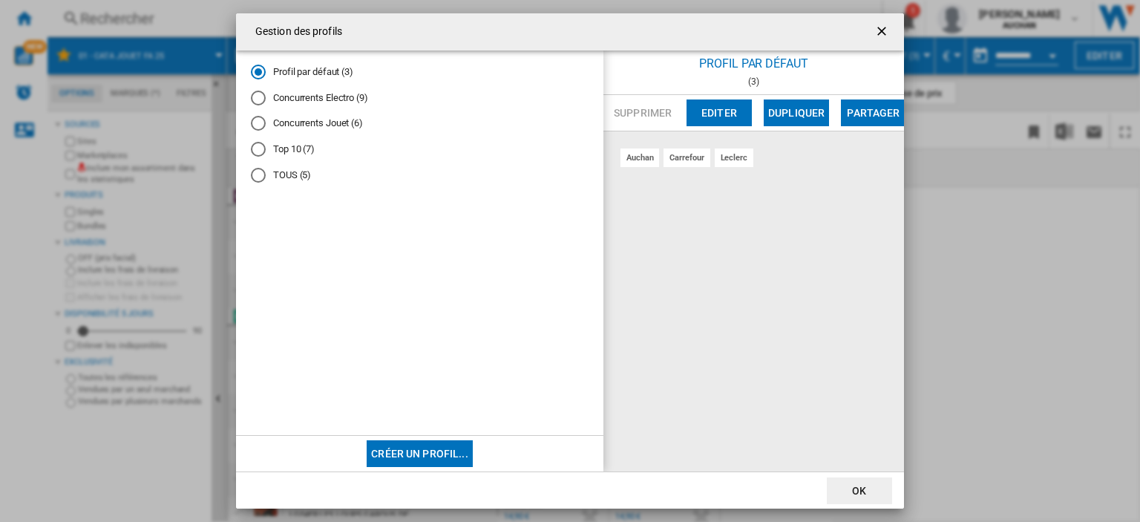
click at [339, 123] on md-radio-button "Concurrents Jouet (6)" at bounding box center [420, 124] width 338 height 14
click at [870, 160] on div "cdiscount" at bounding box center [862, 157] width 48 height 19
click at [713, 114] on button "Editer" at bounding box center [719, 112] width 65 height 27
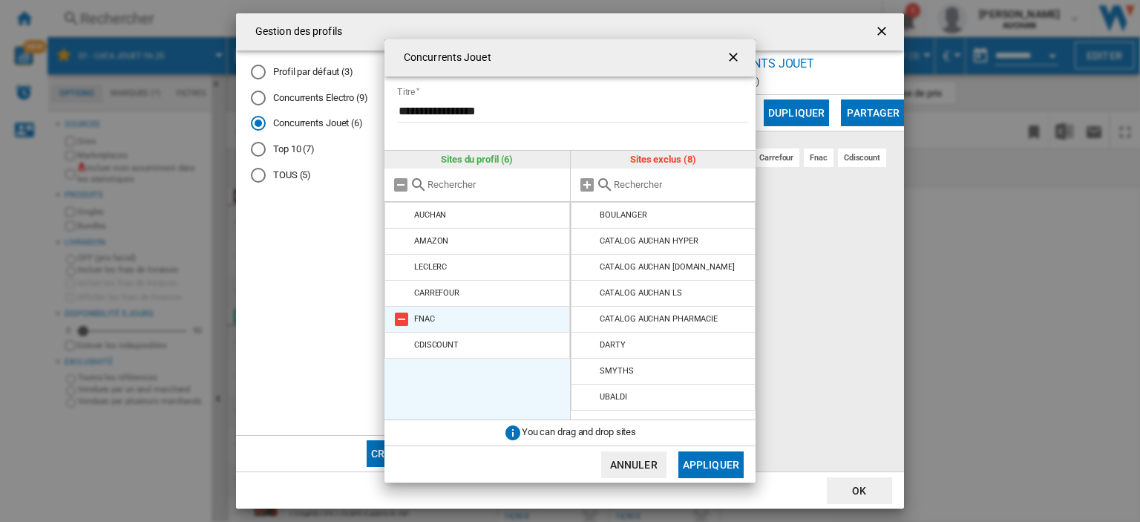
click at [402, 319] on md-icon "{{::title}} {{::getI18NText('BUTTONS.CANCEL')}} ..." at bounding box center [402, 319] width 18 height 18
click at [652, 186] on input "{{::title}} {{::getI18NText('BUTTONS.CANCEL')}} ..." at bounding box center [681, 184] width 135 height 11
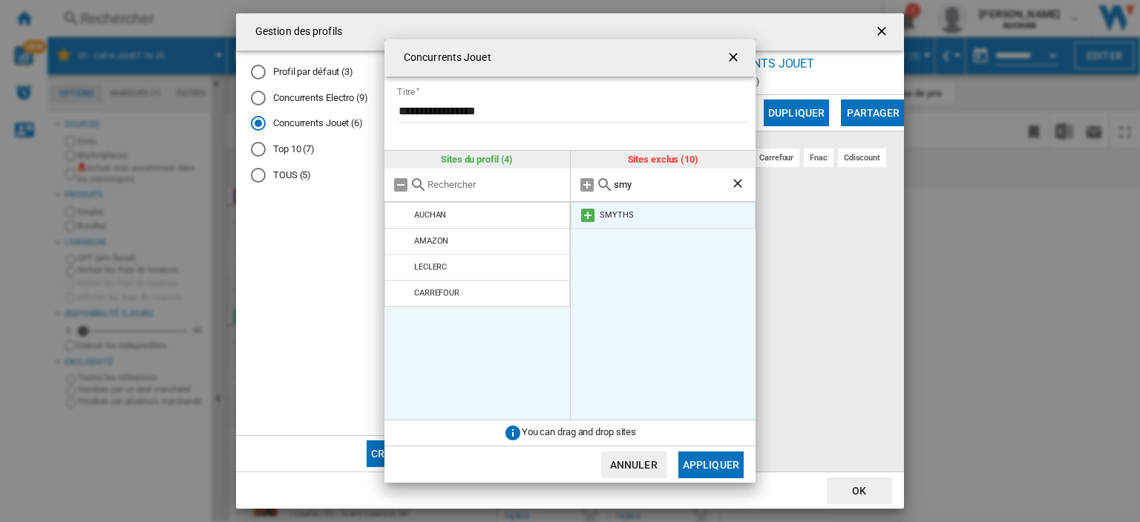
type input "smy"
click at [588, 216] on md-icon "{{::title}} {{::getI18NText('BUTTONS.CANCEL')}} ..." at bounding box center [588, 215] width 18 height 18
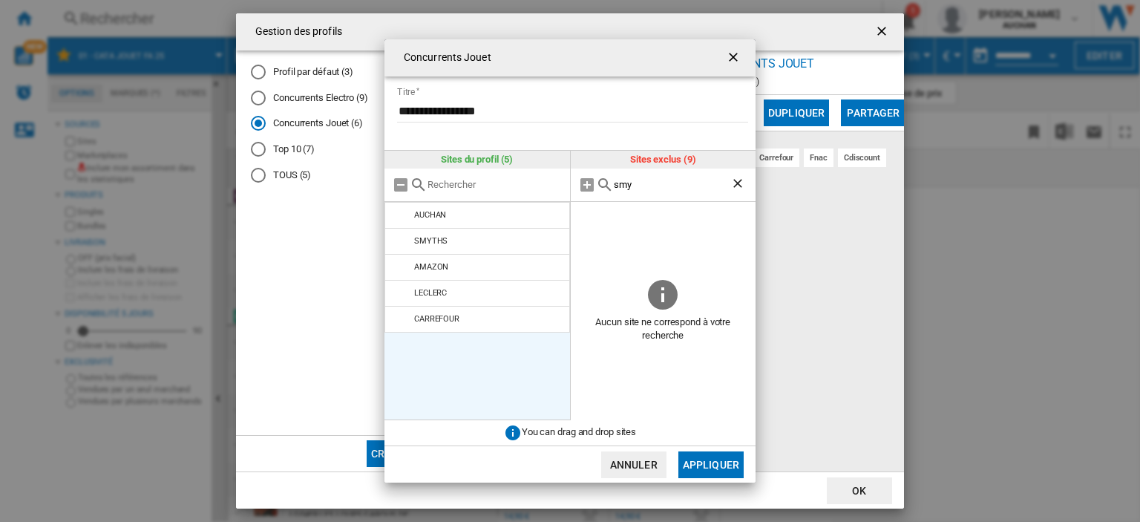
click at [742, 179] on ng-md-icon "Effacer la recherche" at bounding box center [740, 185] width 18 height 18
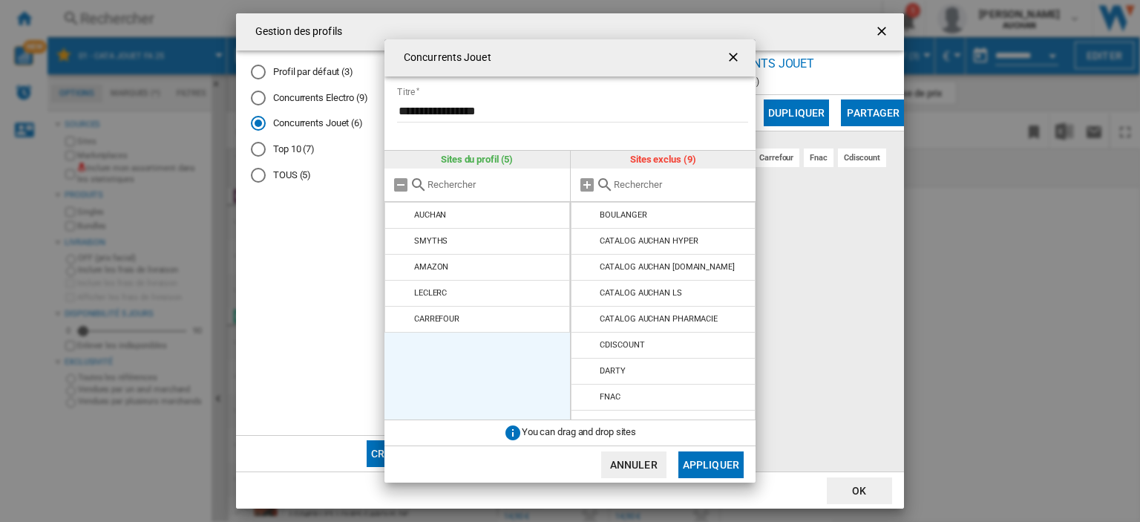
click at [662, 183] on input "{{::title}} {{::getI18NText('BUTTONS.CANCEL')}} ..." at bounding box center [681, 184] width 135 height 11
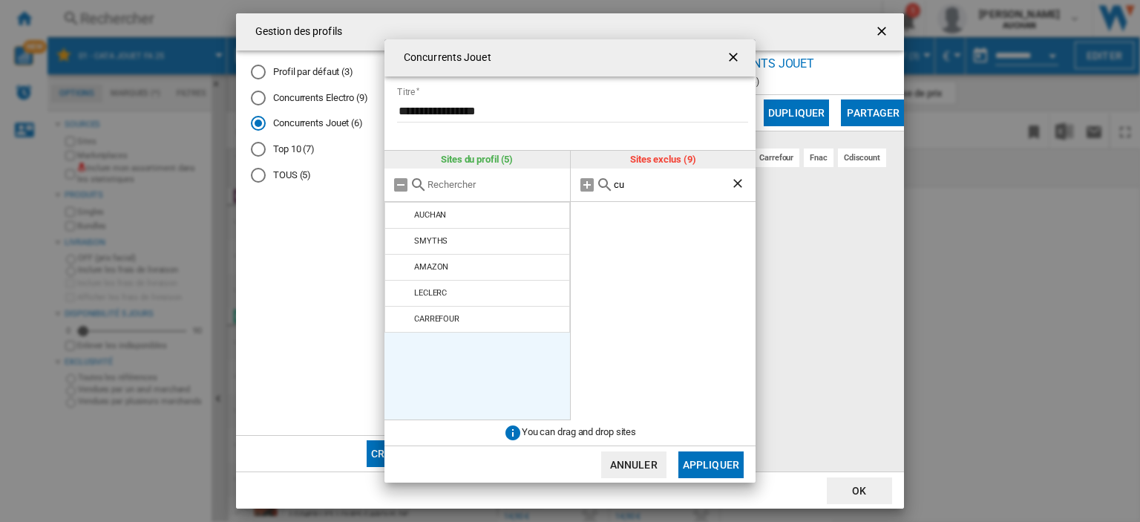
type input "c"
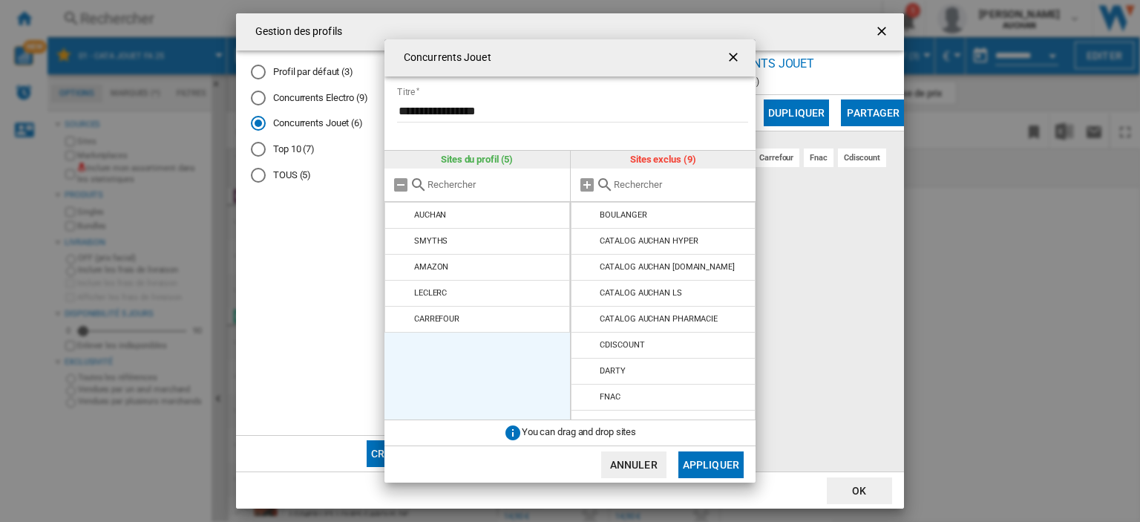
type input "c"
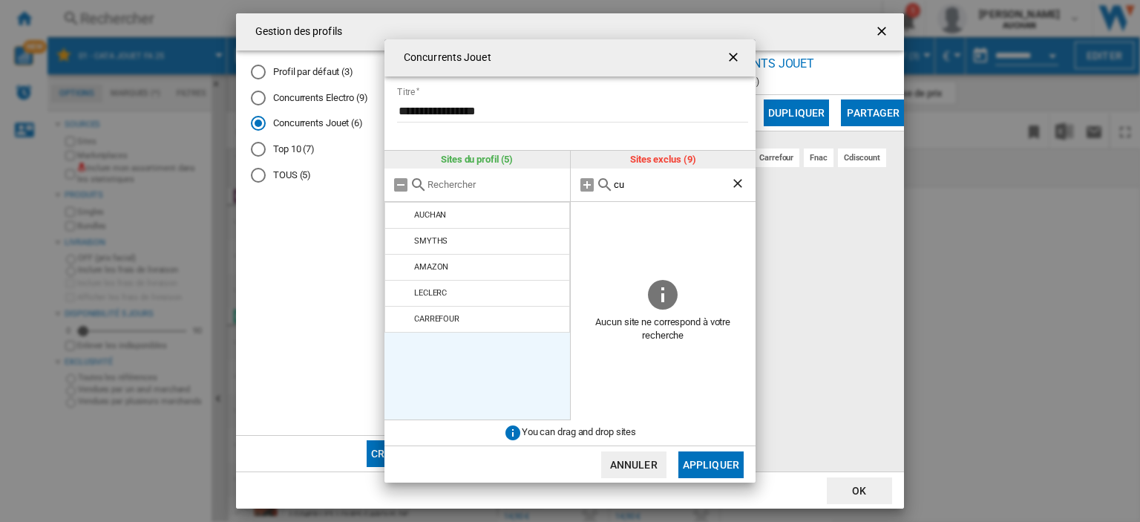
type input "c"
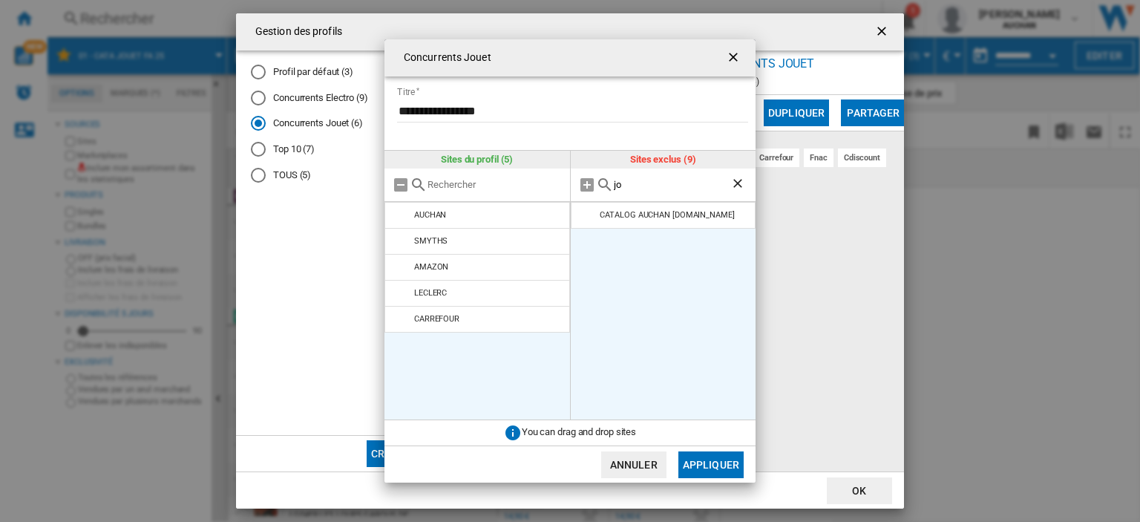
type input "j"
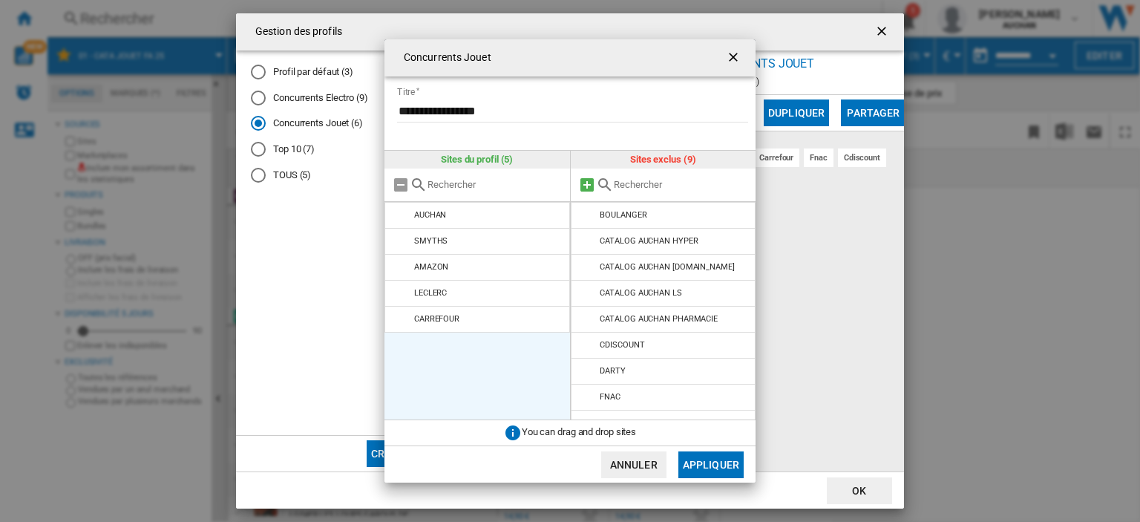
click at [588, 180] on md-icon "{{::title}} {{::getI18NText('BUTTONS.CANCEL')}} ..." at bounding box center [587, 185] width 18 height 18
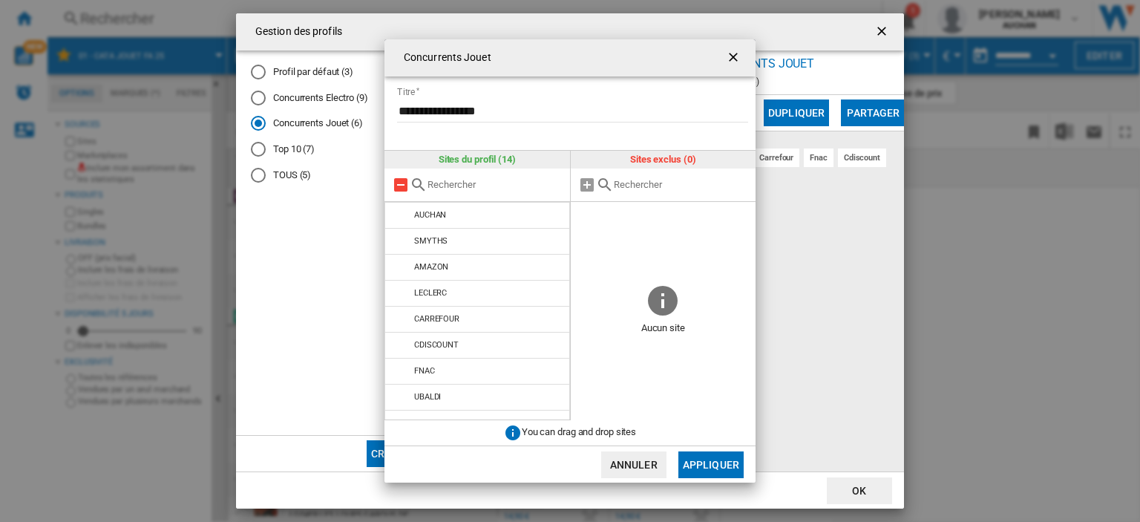
click at [402, 186] on md-icon "{{::title}} {{::getI18NText('BUTTONS.CANCEL')}} ..." at bounding box center [401, 185] width 18 height 18
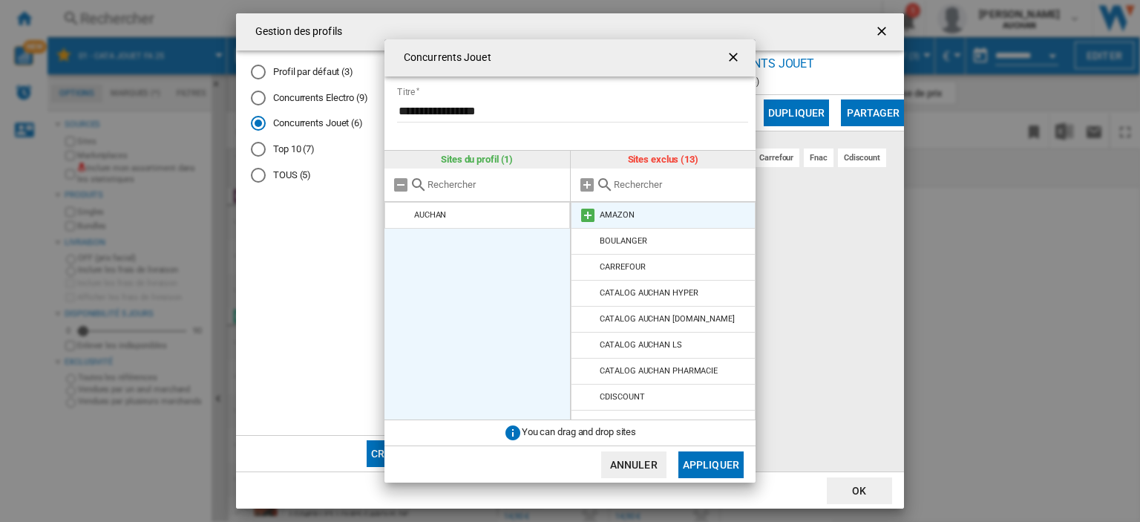
click at [587, 216] on md-icon "{{::title}} {{::getI18NText('BUTTONS.CANCEL')}} ..." at bounding box center [588, 215] width 18 height 18
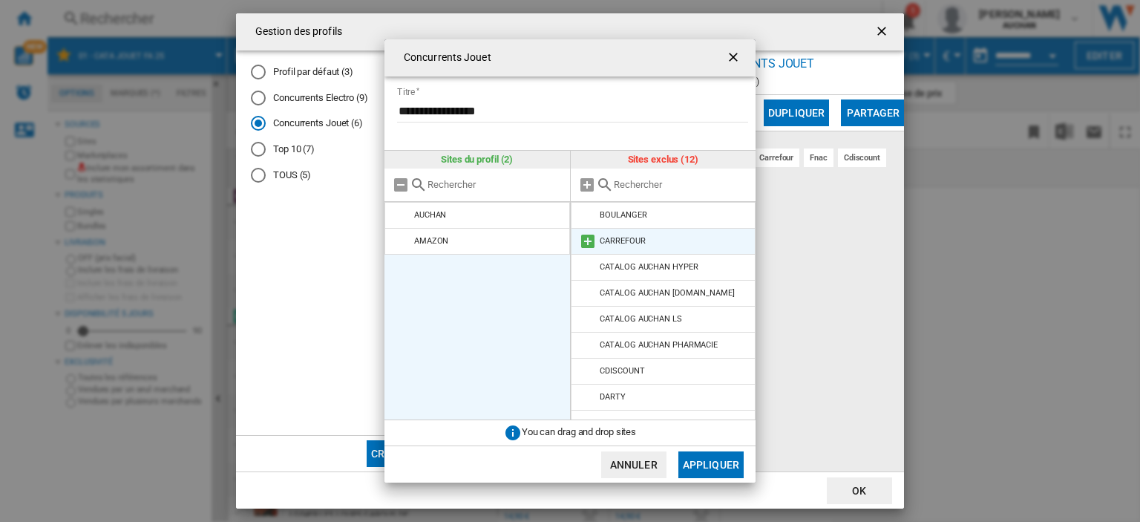
click at [584, 238] on md-icon "{{::title}} {{::getI18NText('BUTTONS.CANCEL')}} ..." at bounding box center [588, 241] width 18 height 18
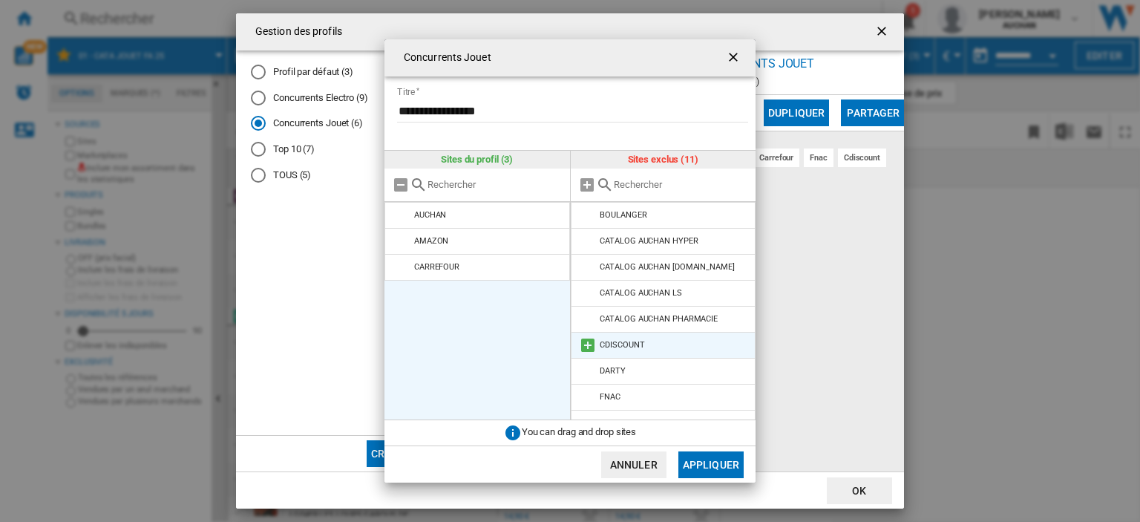
scroll to position [68, 0]
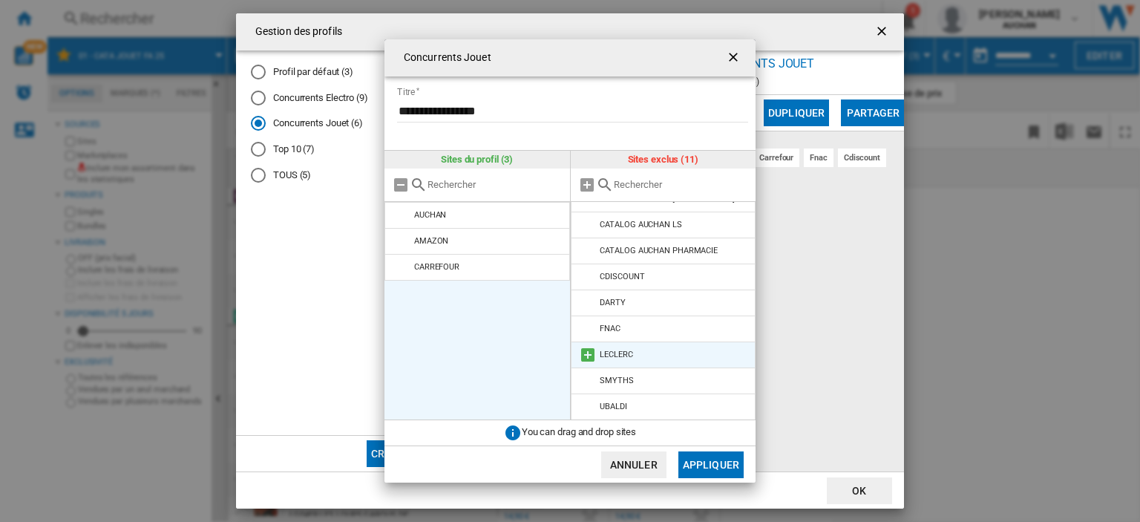
click at [588, 353] on md-icon "{{::title}} {{::getI18NText('BUTTONS.CANCEL')}} ..." at bounding box center [588, 355] width 18 height 18
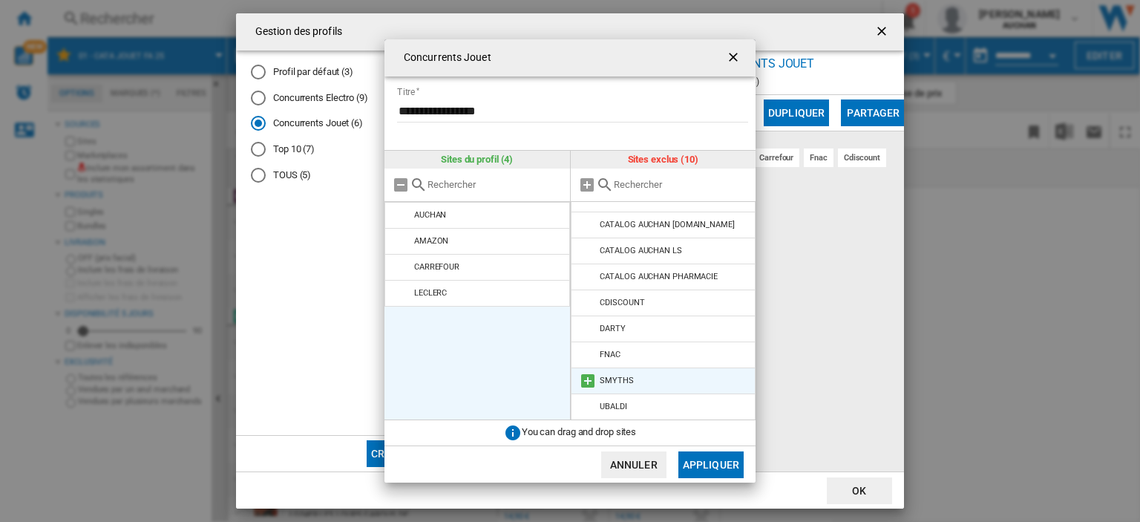
click at [587, 379] on md-icon "{{::title}} {{::getI18NText('BUTTONS.CANCEL')}} ..." at bounding box center [588, 381] width 18 height 18
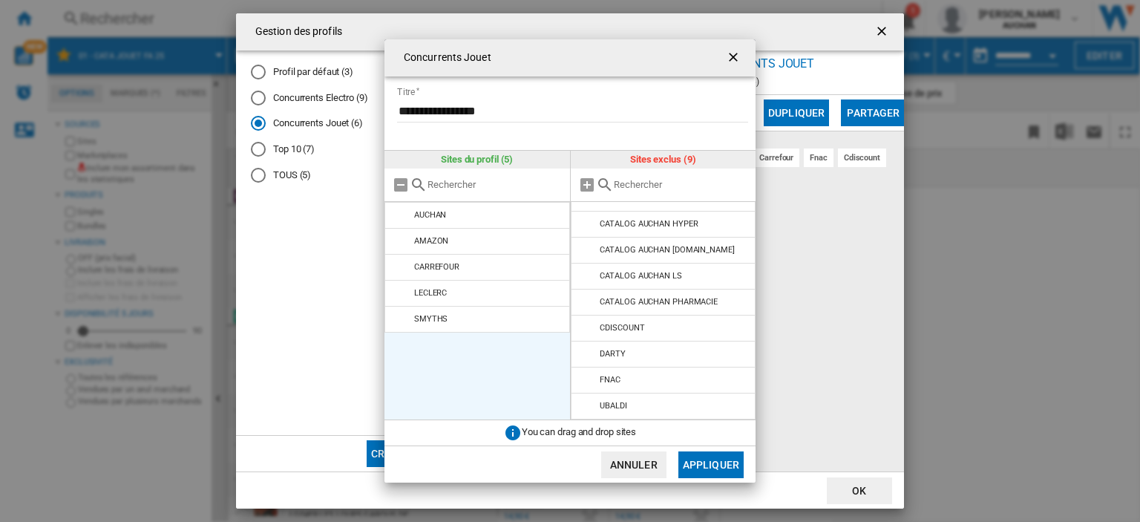
scroll to position [16, 0]
click at [708, 463] on button "Appliquer" at bounding box center [711, 464] width 65 height 27
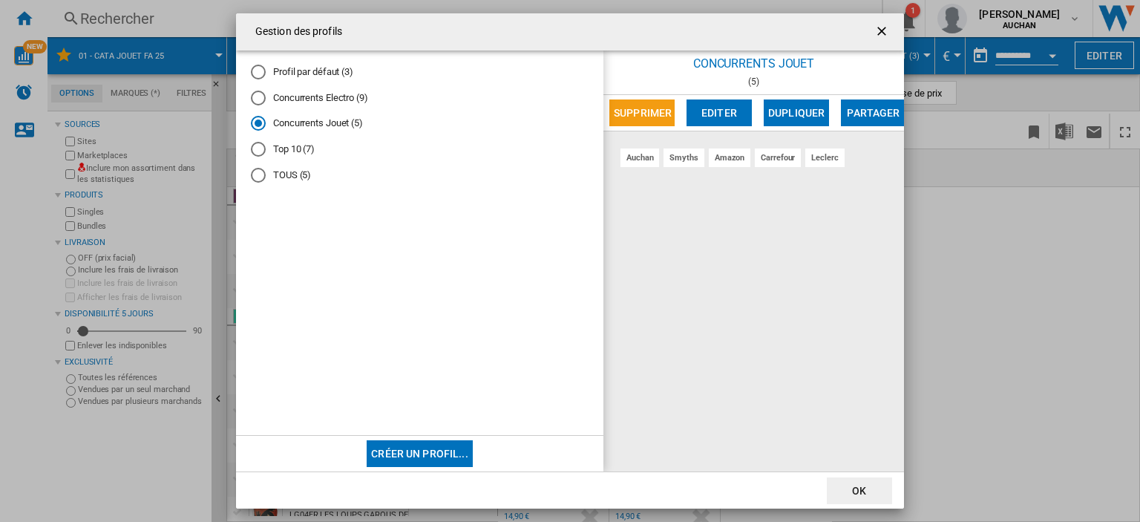
click at [419, 451] on button "Créer un profil..." at bounding box center [420, 453] width 106 height 27
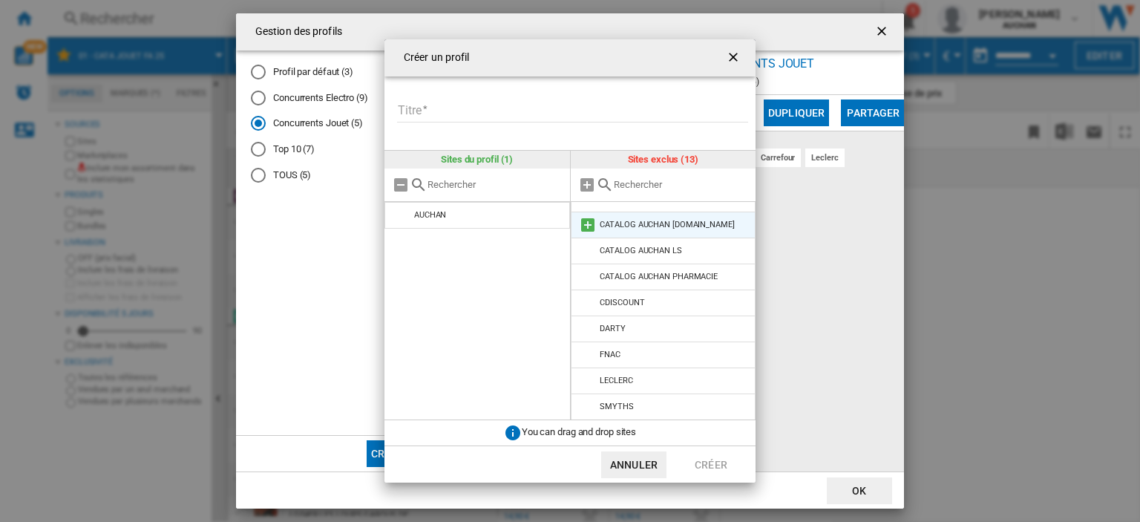
scroll to position [120, 0]
click at [628, 463] on button "Annuler" at bounding box center [633, 464] width 65 height 27
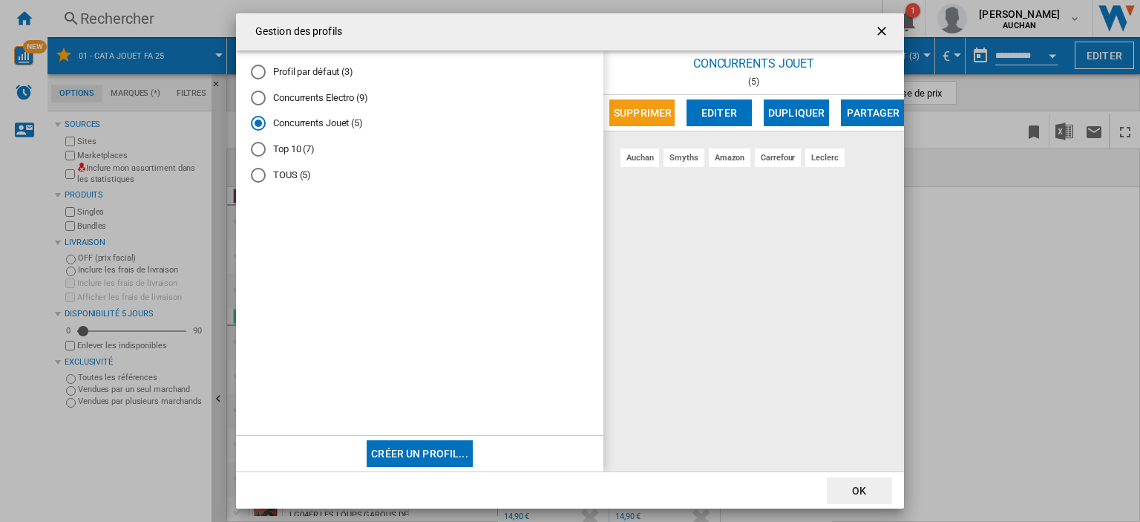
click at [882, 29] on ng-md-icon "getI18NText('BUTTONS.CLOSE_DIALOG')" at bounding box center [884, 33] width 18 height 18
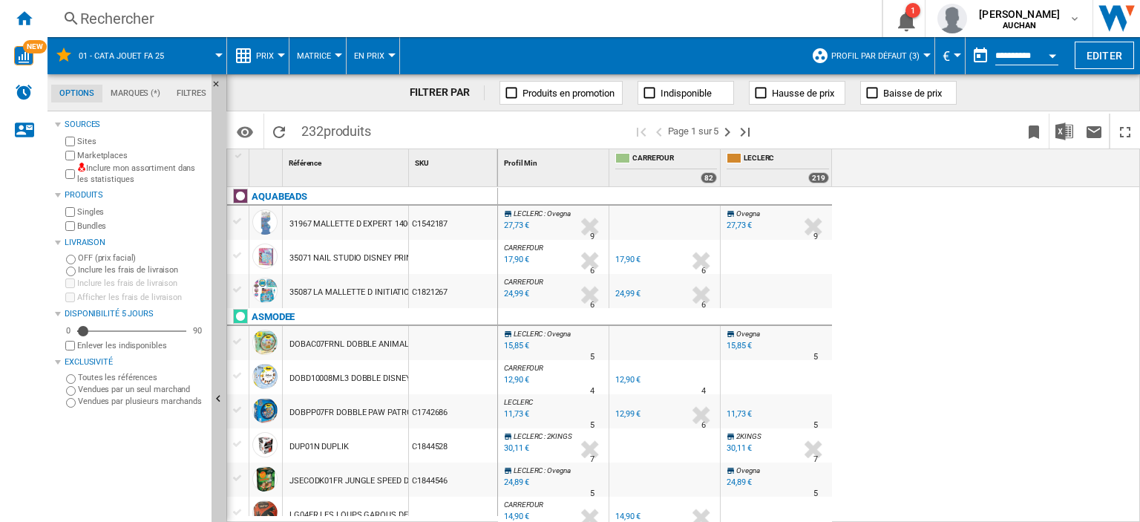
click at [151, 91] on md-tab-item "Marques (*)" at bounding box center [135, 94] width 66 height 18
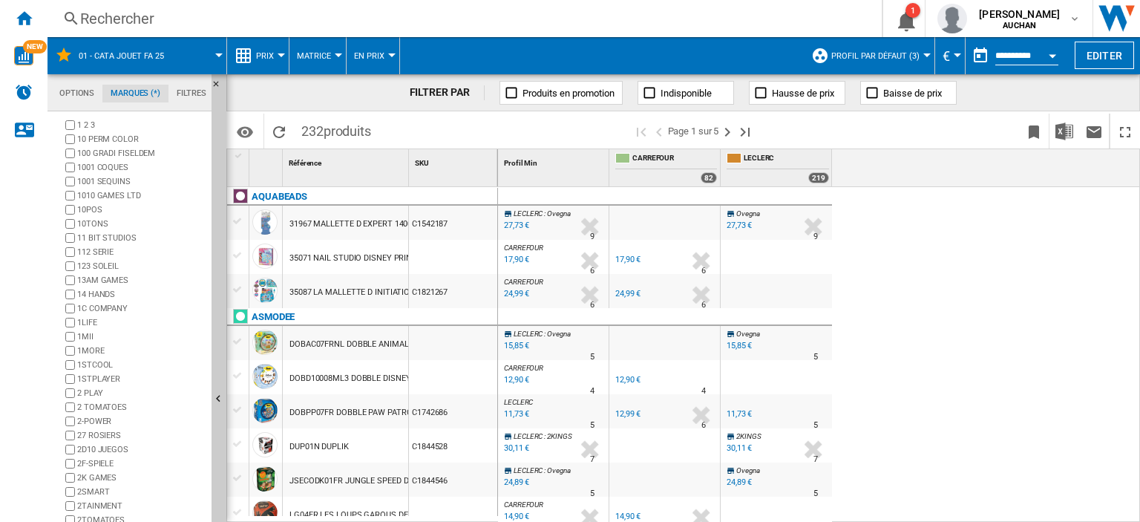
scroll to position [0, 0]
click at [338, 56] on div at bounding box center [338, 55] width 7 height 4
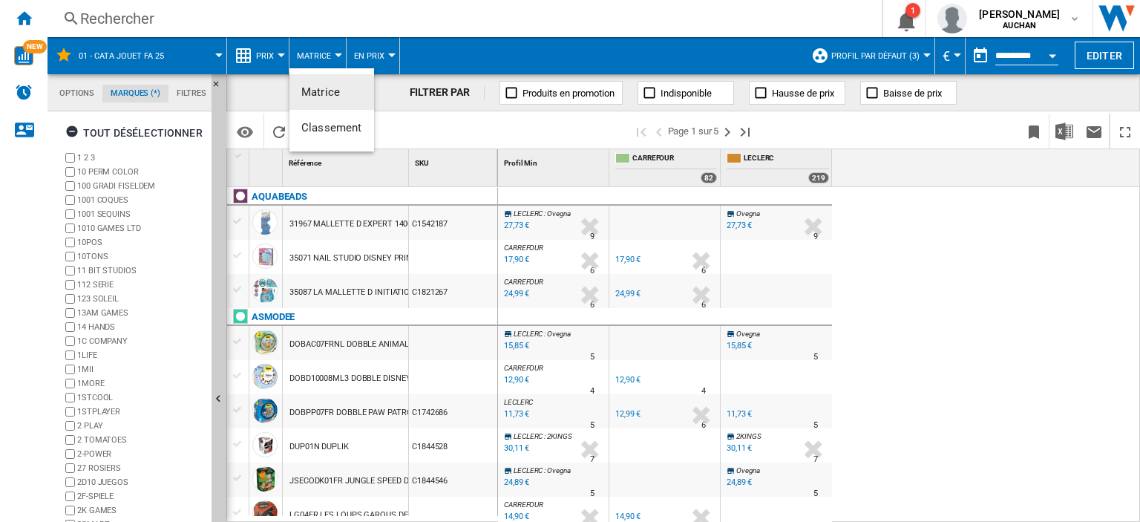
click at [276, 53] on md-backdrop at bounding box center [570, 261] width 1140 height 522
click at [276, 53] on button "Prix" at bounding box center [268, 55] width 25 height 37
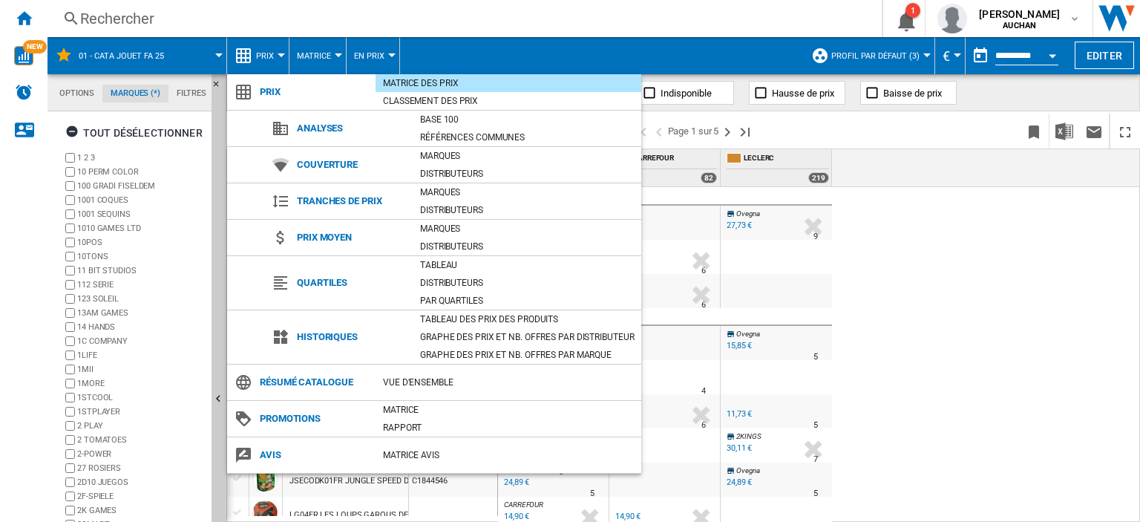
click at [386, 54] on md-backdrop at bounding box center [570, 261] width 1140 height 522
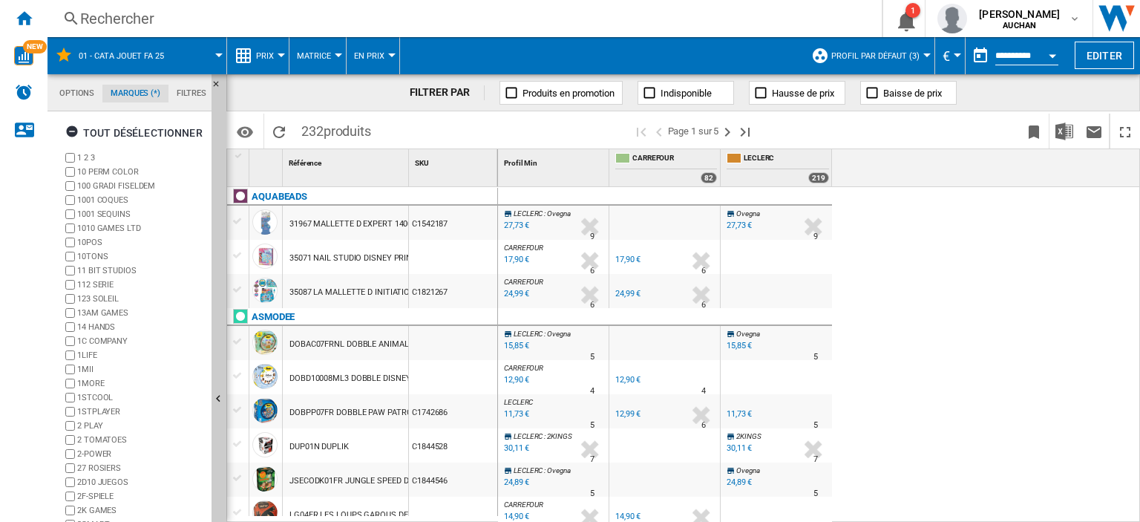
click at [389, 56] on div at bounding box center [391, 55] width 7 height 4
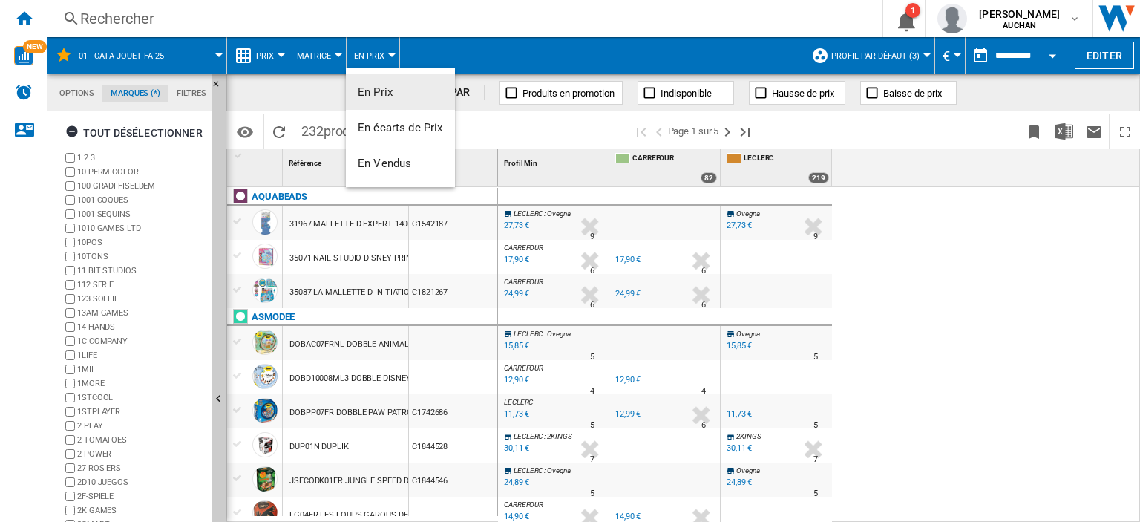
click at [457, 56] on md-backdrop at bounding box center [570, 261] width 1140 height 522
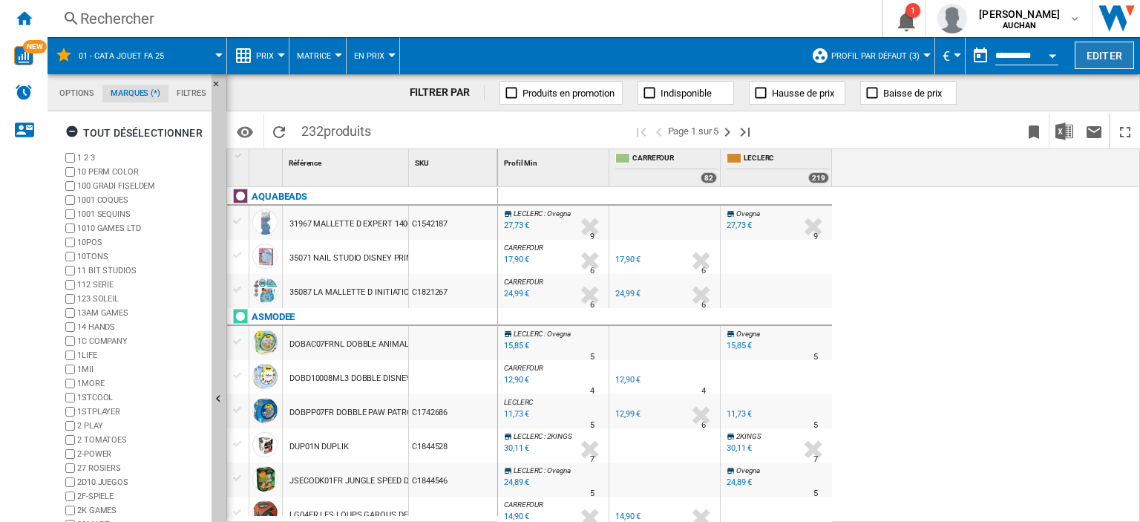
click at [1103, 56] on button "Editer" at bounding box center [1104, 55] width 59 height 27
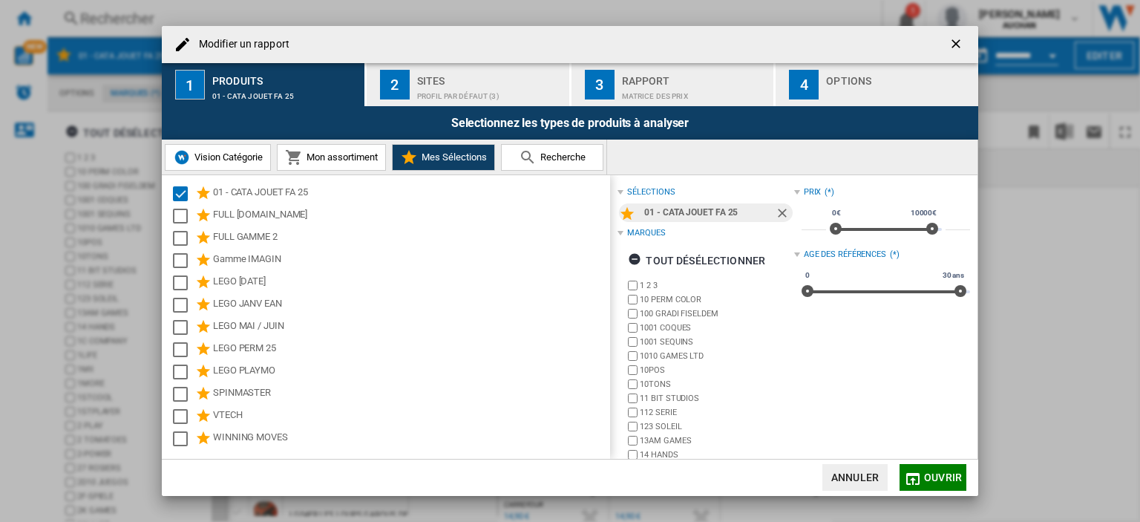
click at [437, 91] on div "Profil par défaut (3)" at bounding box center [490, 93] width 146 height 16
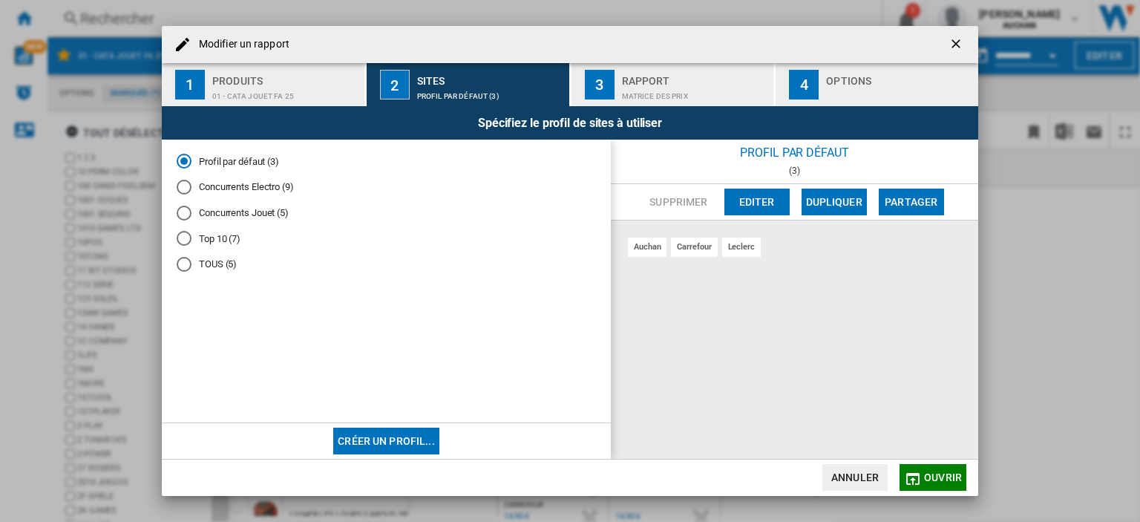
click at [261, 85] on div "01 - CATA JOUET FA 25" at bounding box center [285, 93] width 146 height 16
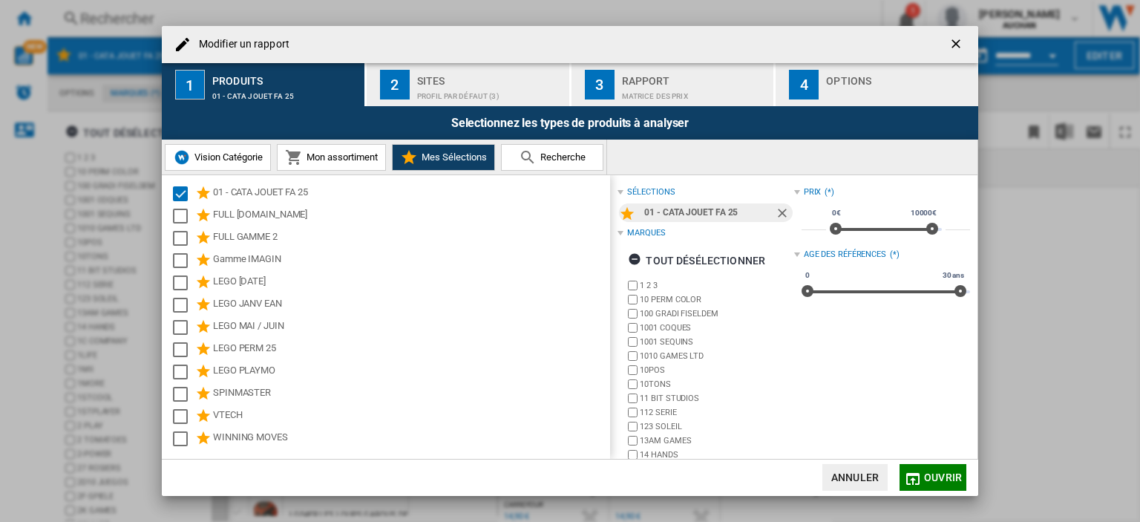
click at [562, 158] on span "Recherche" at bounding box center [561, 156] width 49 height 11
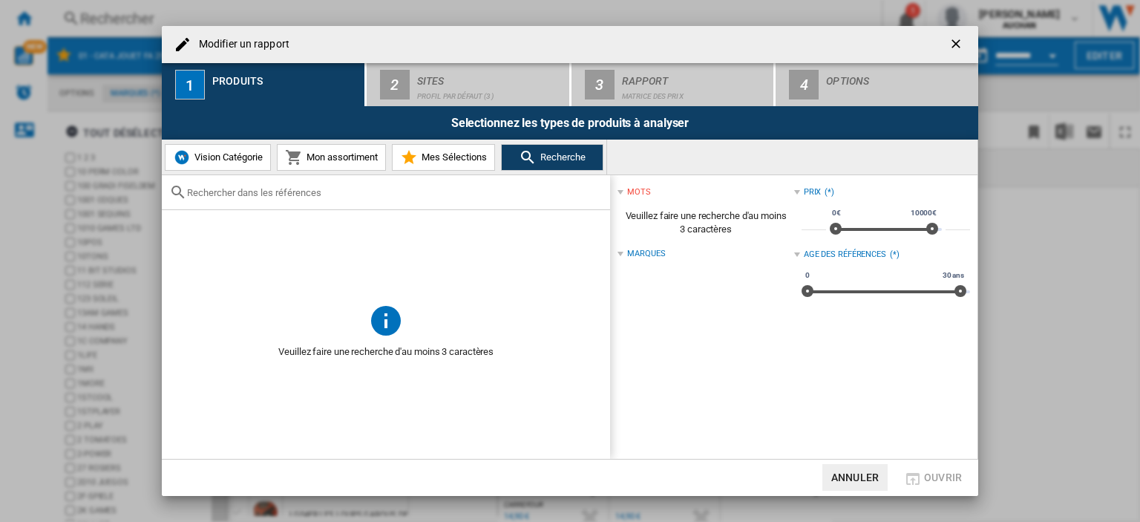
click at [448, 156] on span "Mes Sélections" at bounding box center [452, 156] width 69 height 11
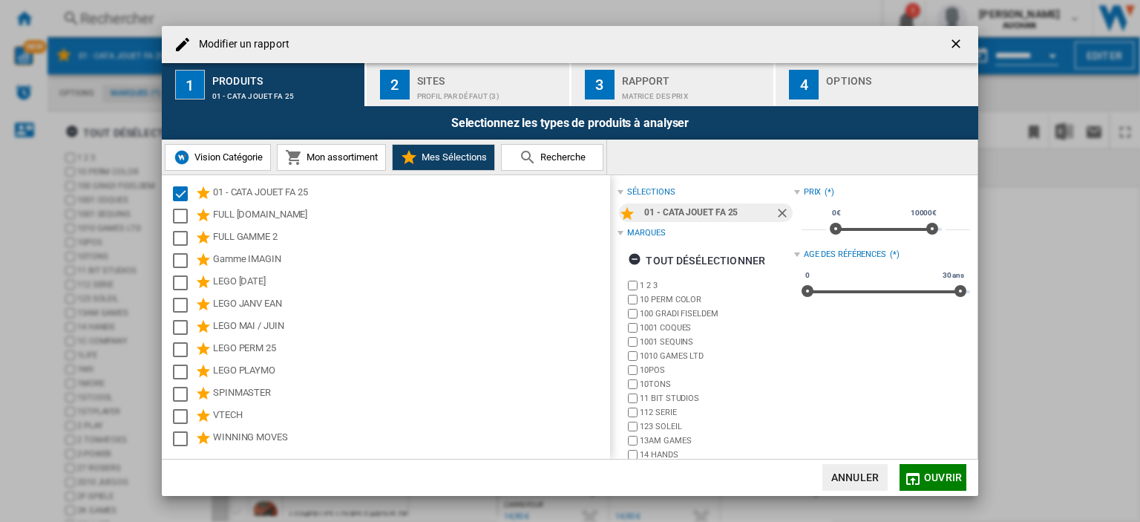
click at [235, 160] on span "Vision Catégorie" at bounding box center [227, 156] width 72 height 11
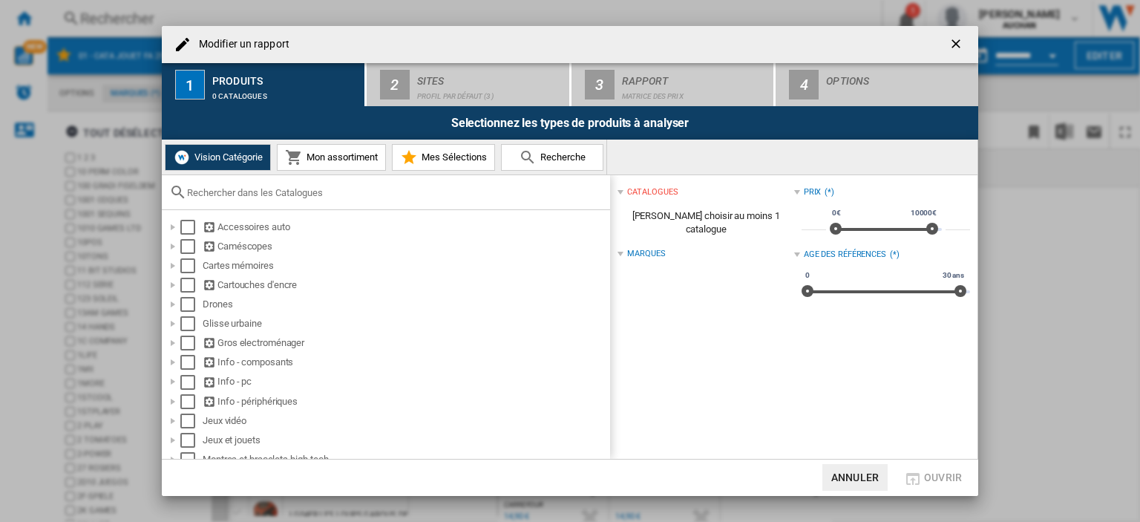
click at [337, 162] on span "Mon assortiment" at bounding box center [340, 156] width 75 height 11
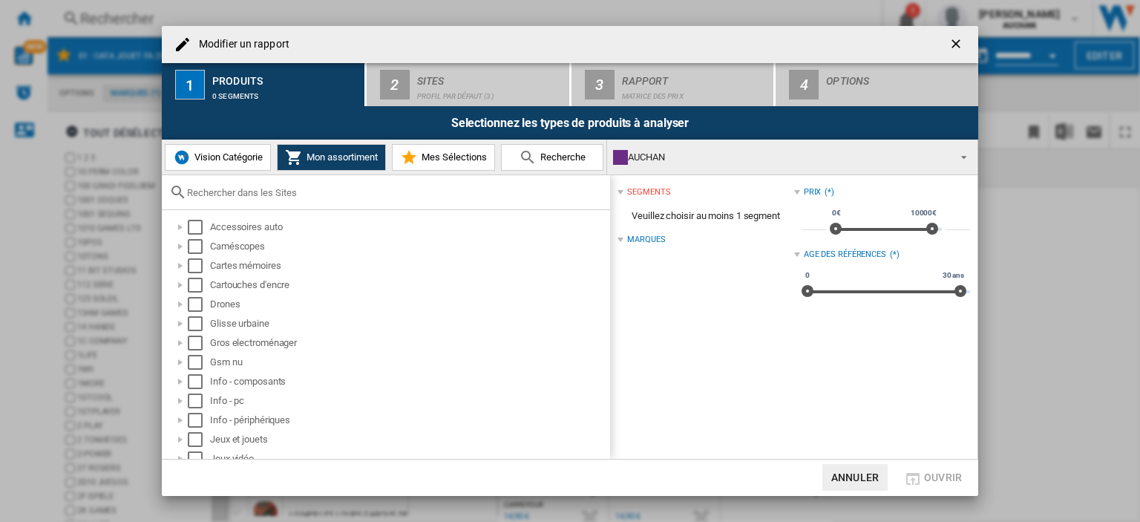
click at [448, 160] on span "Mes Sélections" at bounding box center [452, 156] width 69 height 11
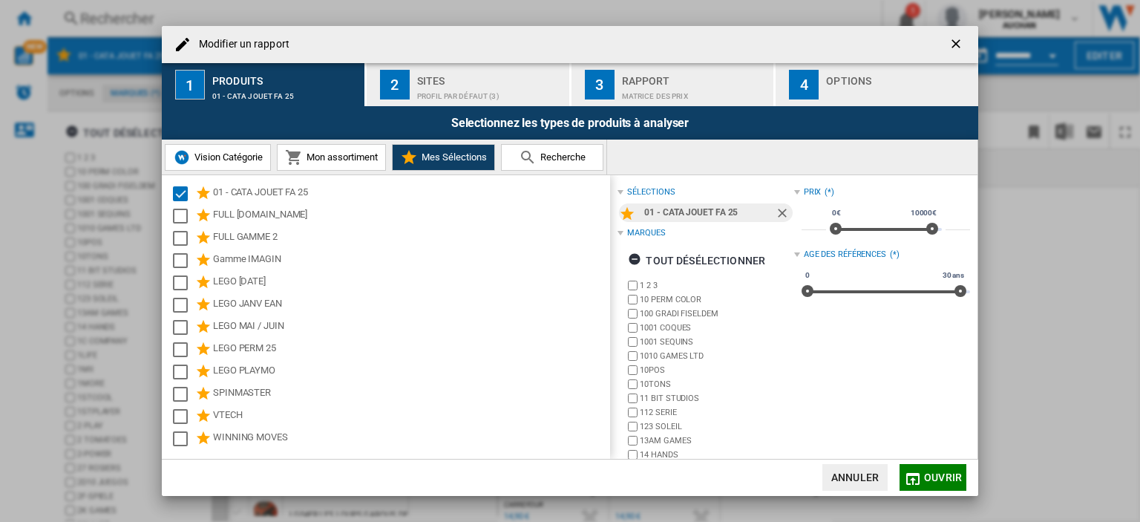
click at [439, 89] on div "Profil par défaut (3)" at bounding box center [490, 93] width 146 height 16
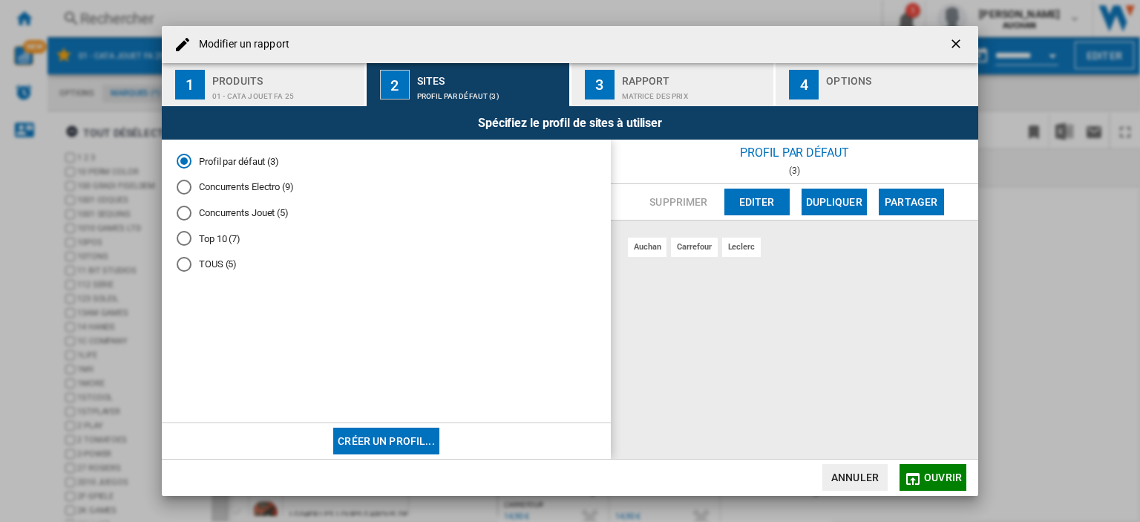
click at [247, 210] on md-radio-button "Concurrents Jouet (5)" at bounding box center [386, 213] width 419 height 14
click at [750, 205] on button "Editer" at bounding box center [757, 202] width 65 height 27
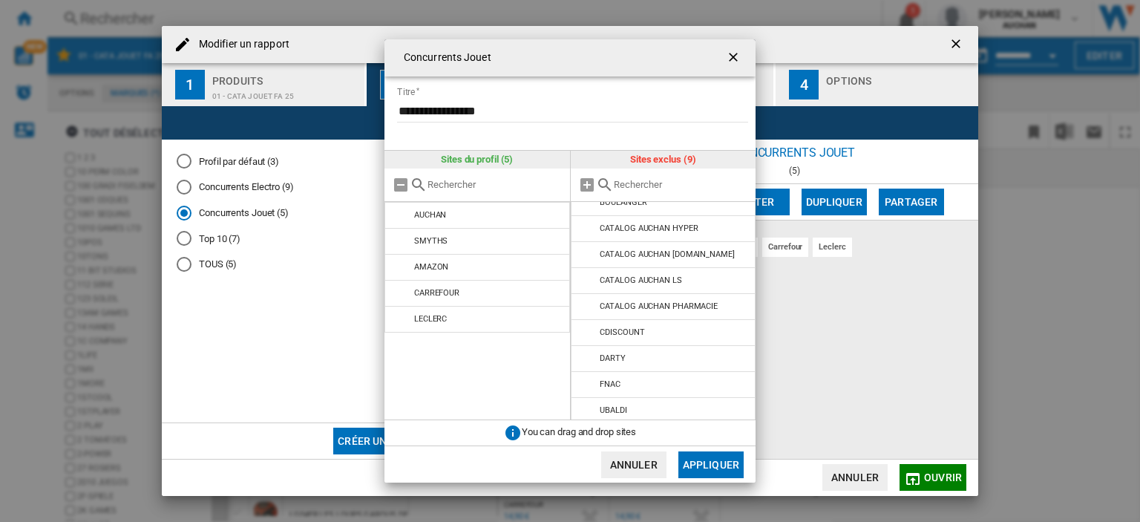
scroll to position [16, 0]
click at [630, 468] on button "Annuler" at bounding box center [633, 464] width 65 height 27
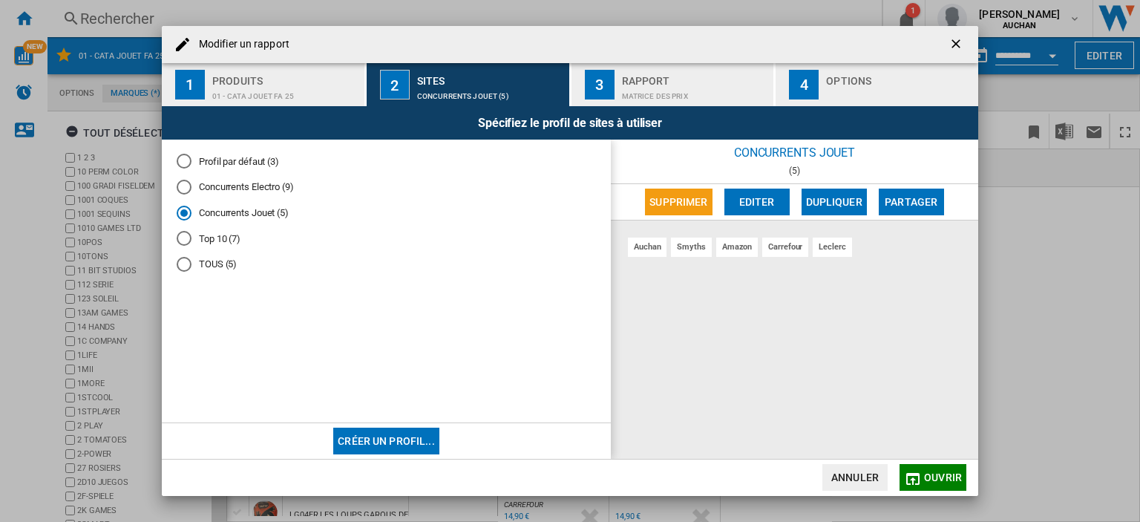
click at [308, 88] on div "01 - CATA JOUET FA 25" at bounding box center [285, 93] width 146 height 16
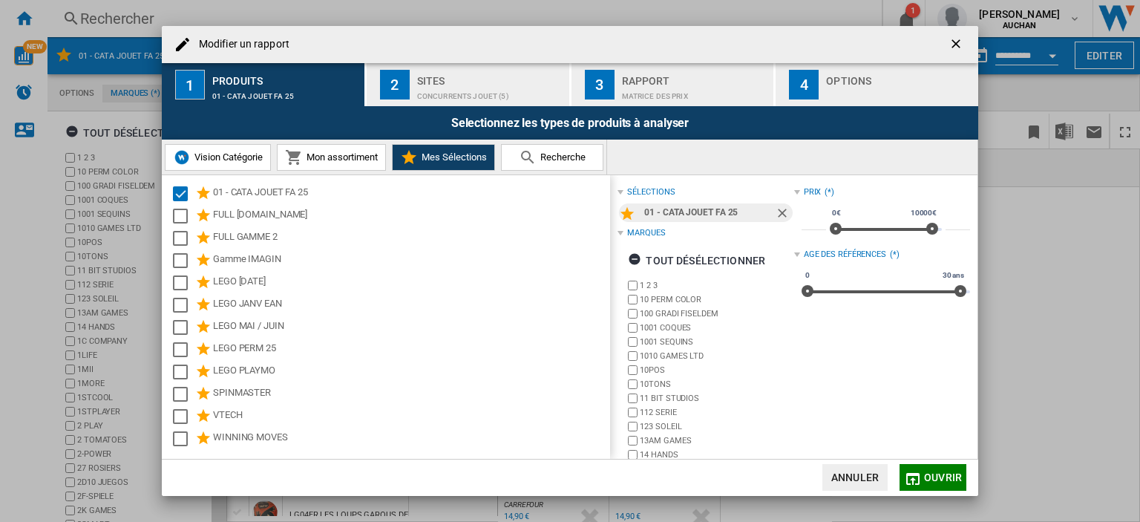
click at [627, 92] on div "Matrice des prix" at bounding box center [695, 93] width 146 height 16
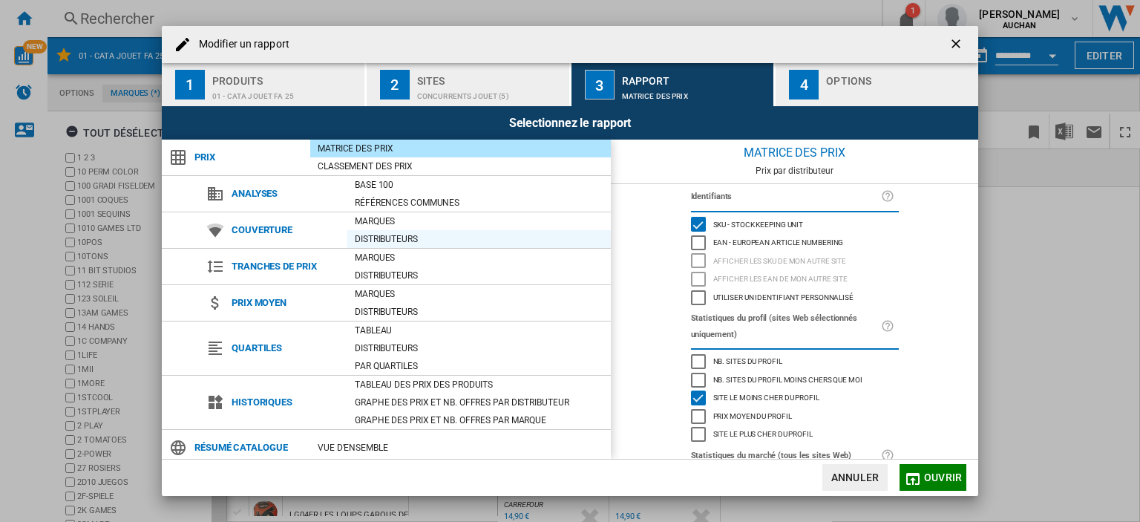
click at [412, 237] on div "Distributeurs" at bounding box center [479, 239] width 264 height 15
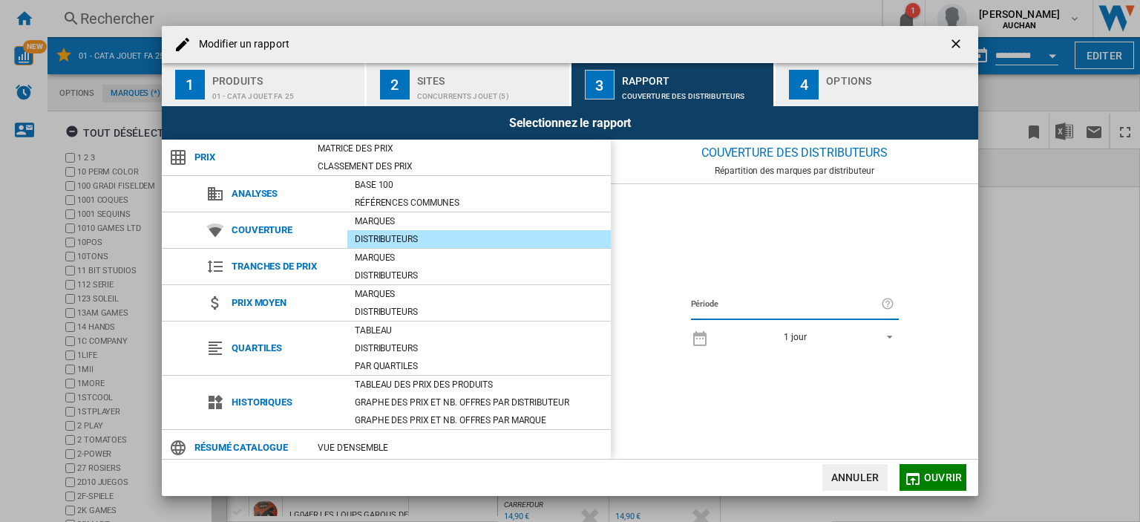
click at [412, 237] on div "Distributeurs" at bounding box center [479, 239] width 264 height 15
click at [406, 224] on div "Marques" at bounding box center [479, 221] width 264 height 15
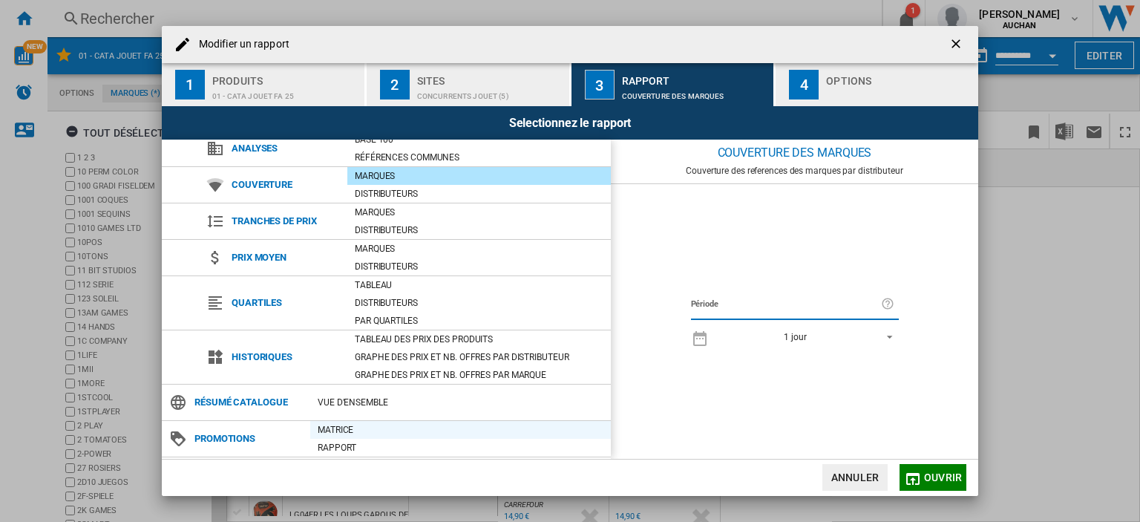
scroll to position [0, 0]
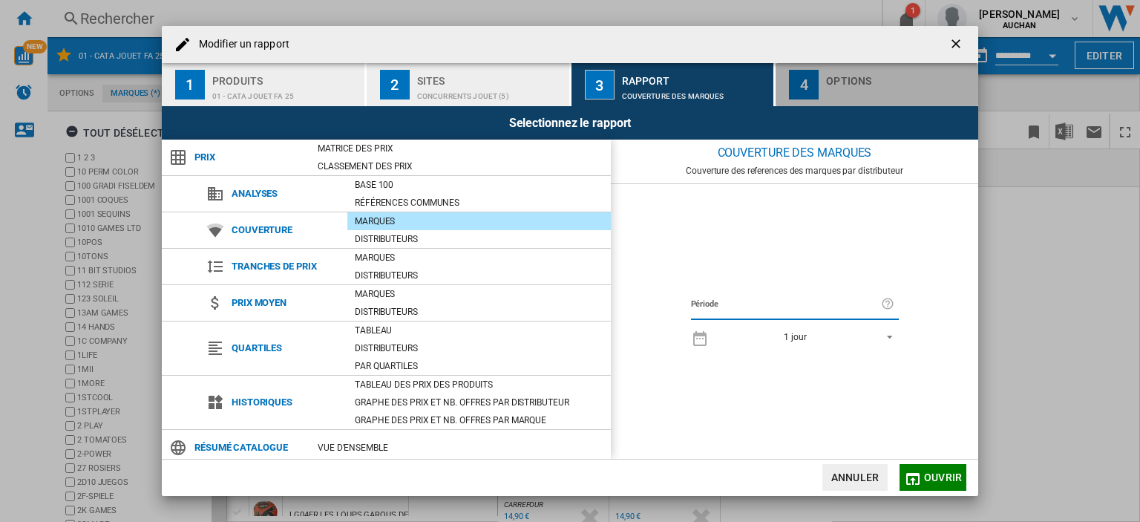
click at [860, 76] on div "Options" at bounding box center [899, 77] width 146 height 16
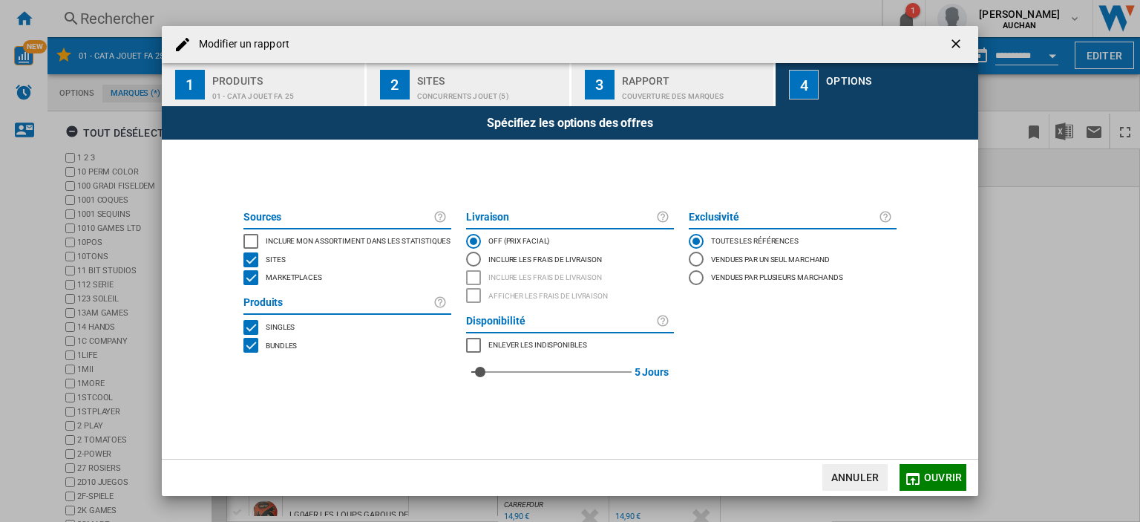
click at [258, 280] on div "MARKETPLACES" at bounding box center [251, 277] width 15 height 15
click at [249, 278] on div "MARKETPLACES" at bounding box center [251, 277] width 15 height 15
click at [927, 477] on span "Ouvrir" at bounding box center [943, 477] width 38 height 12
